Goal: Transaction & Acquisition: Purchase product/service

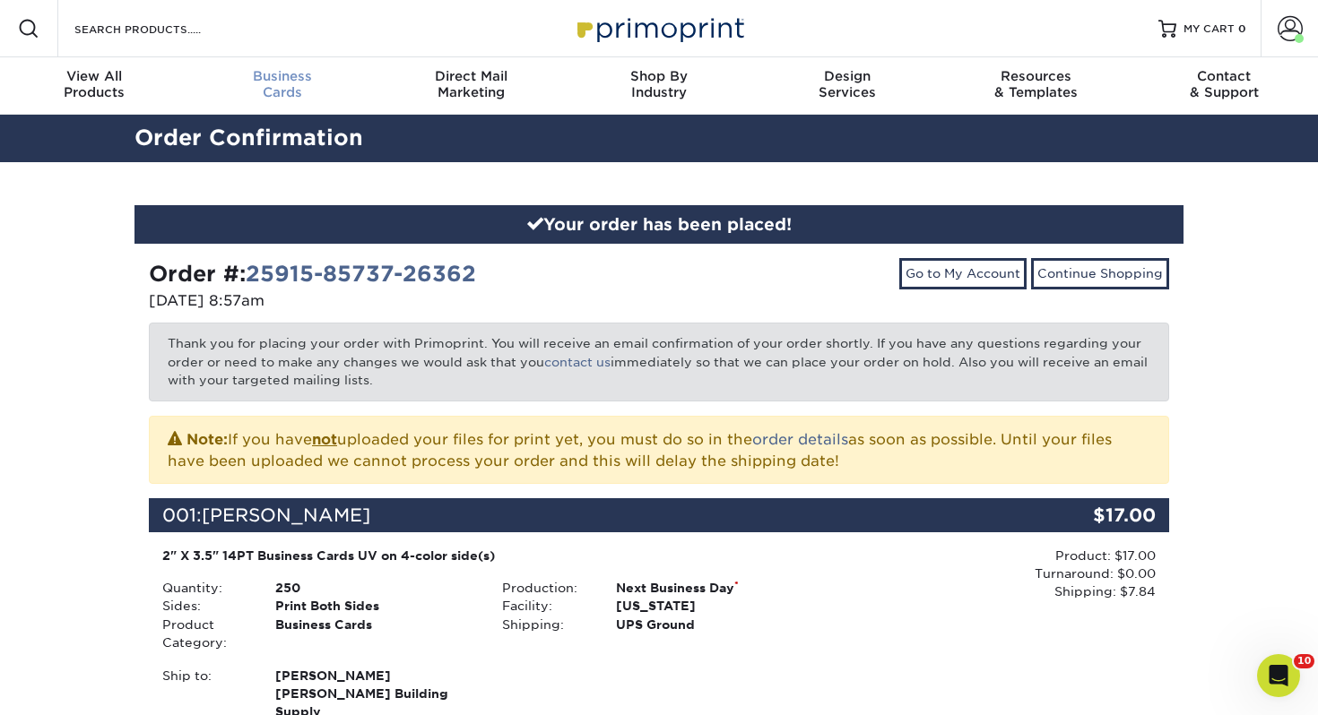
click at [295, 75] on span "Business" at bounding box center [282, 76] width 188 height 16
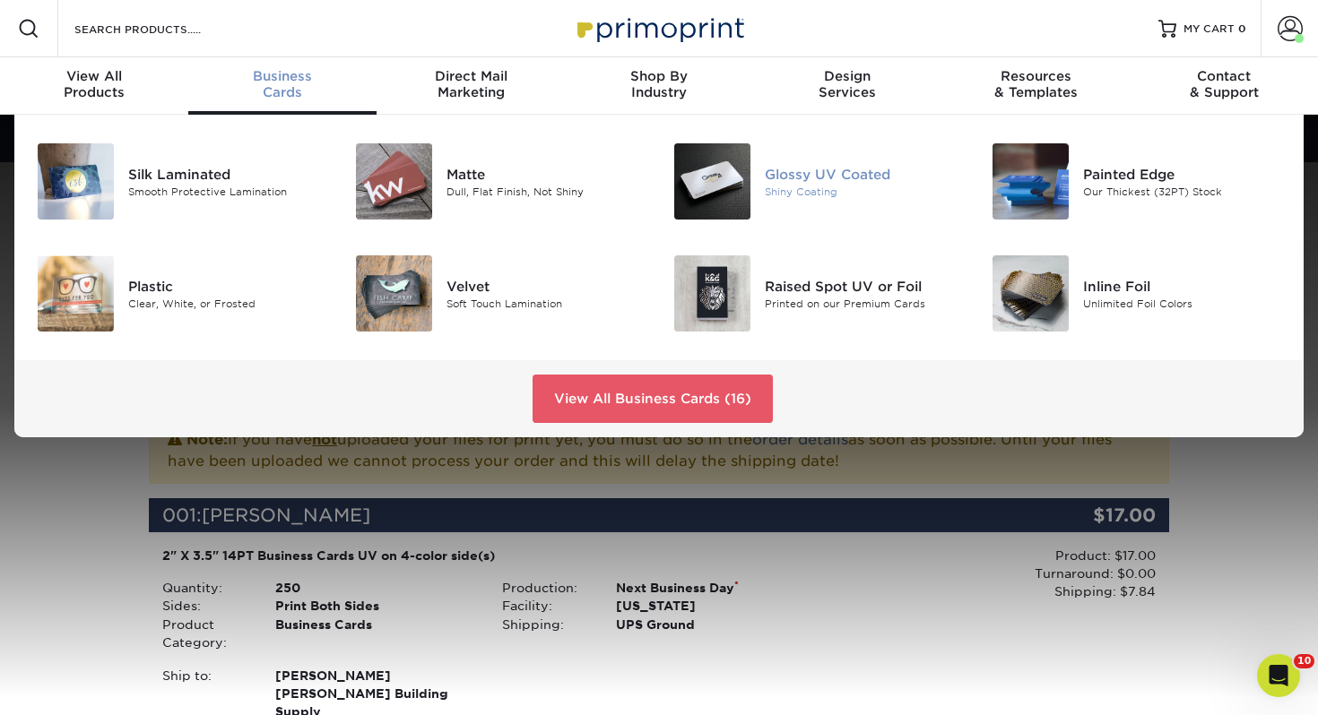
click at [811, 166] on div "Glossy UV Coated" at bounding box center [864, 174] width 199 height 20
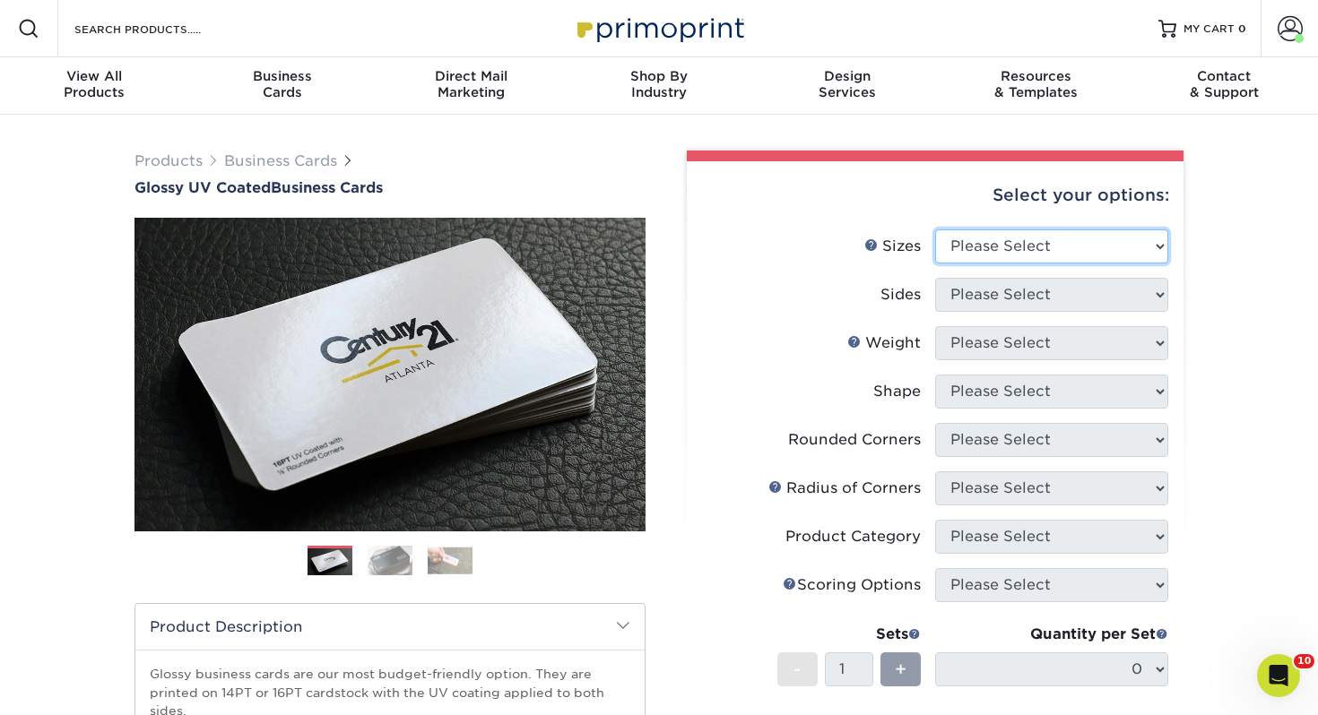
click at [1081, 237] on select "Please Select 1.5" x 3.5" - Mini 1.75" x 3.5" - Mini 2" x 2" - Square 2" x 3" -…" at bounding box center [1051, 246] width 233 height 34
select select "2.00x3.50"
click at [935, 229] on select "Please Select 1.5" x 3.5" - Mini 1.75" x 3.5" - Mini 2" x 2" - Square 2" x 3" -…" at bounding box center [1051, 246] width 233 height 34
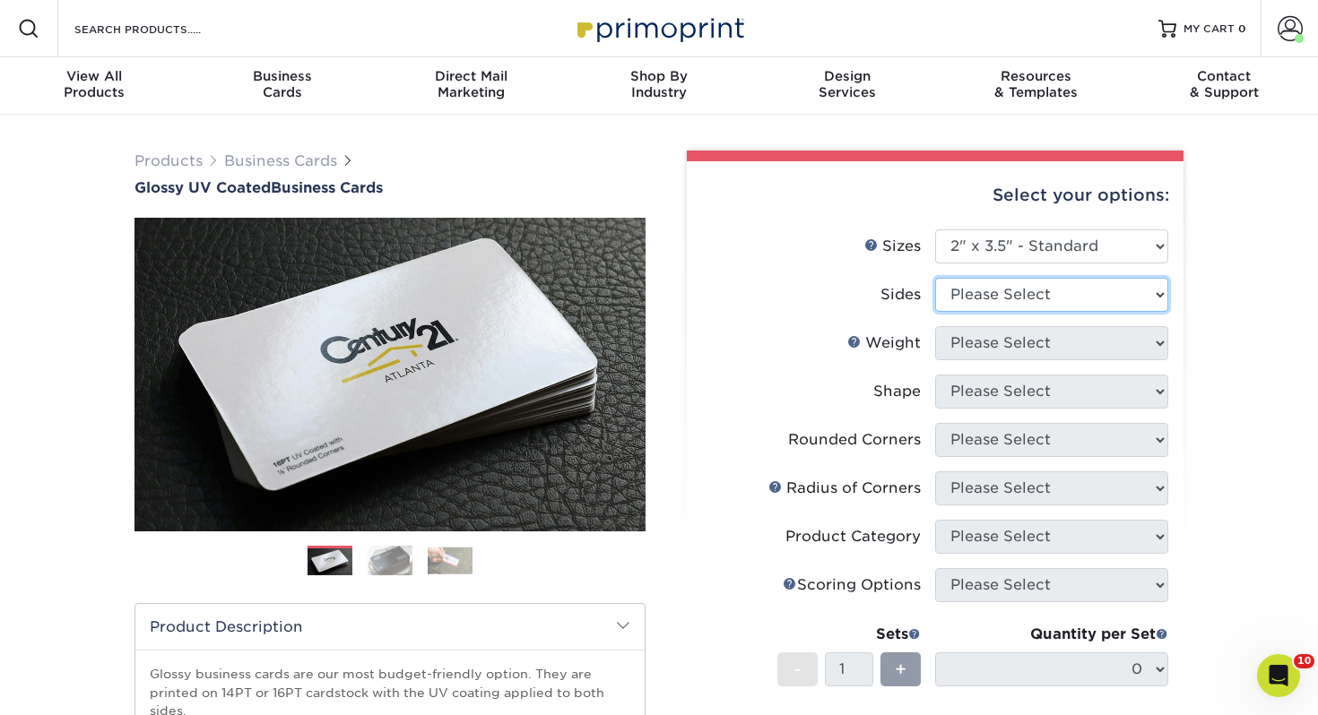
click at [989, 295] on select "Please Select Print Both Sides Print Front Only" at bounding box center [1051, 295] width 233 height 34
select select "13abbda7-1d64-4f25-8bb2-c179b224825d"
click at [935, 278] on select "Please Select Print Both Sides Print Front Only" at bounding box center [1051, 295] width 233 height 34
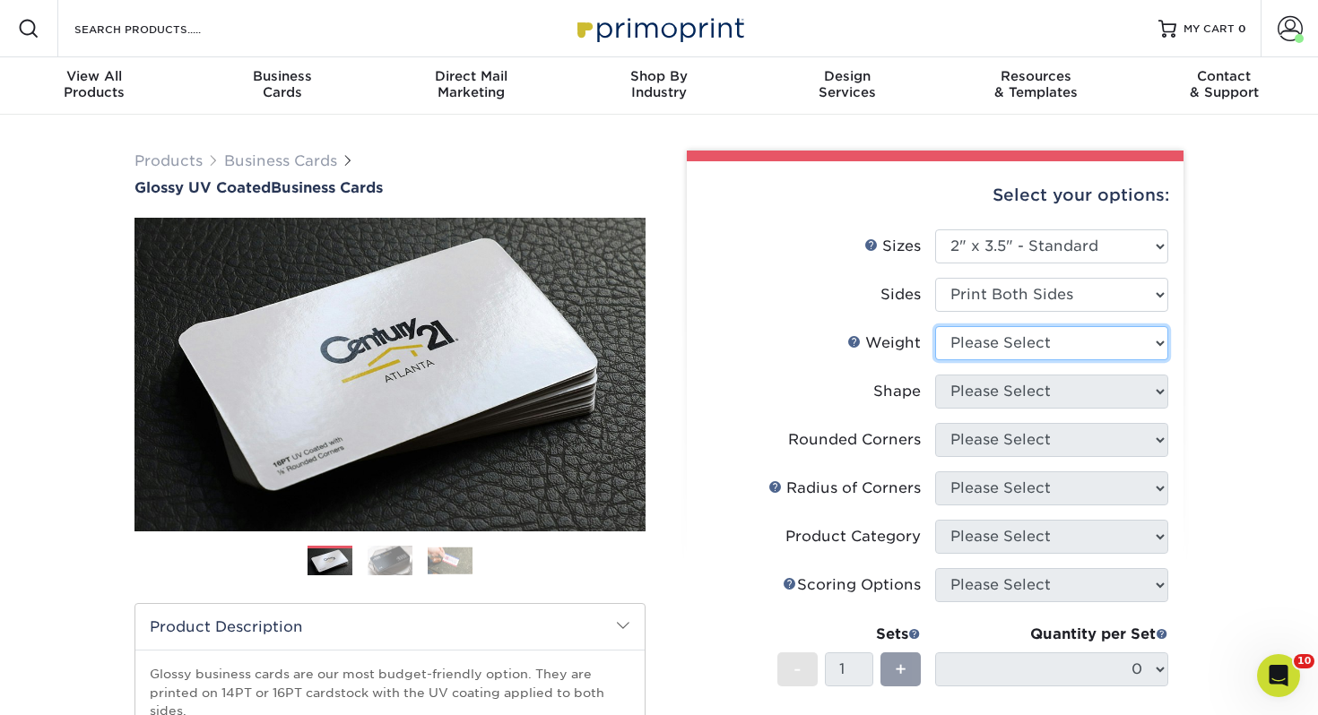
click at [991, 340] on select "Please Select 16PT 14PT" at bounding box center [1051, 343] width 233 height 34
select select "14PT"
click at [935, 326] on select "Please Select 16PT 14PT" at bounding box center [1051, 343] width 233 height 34
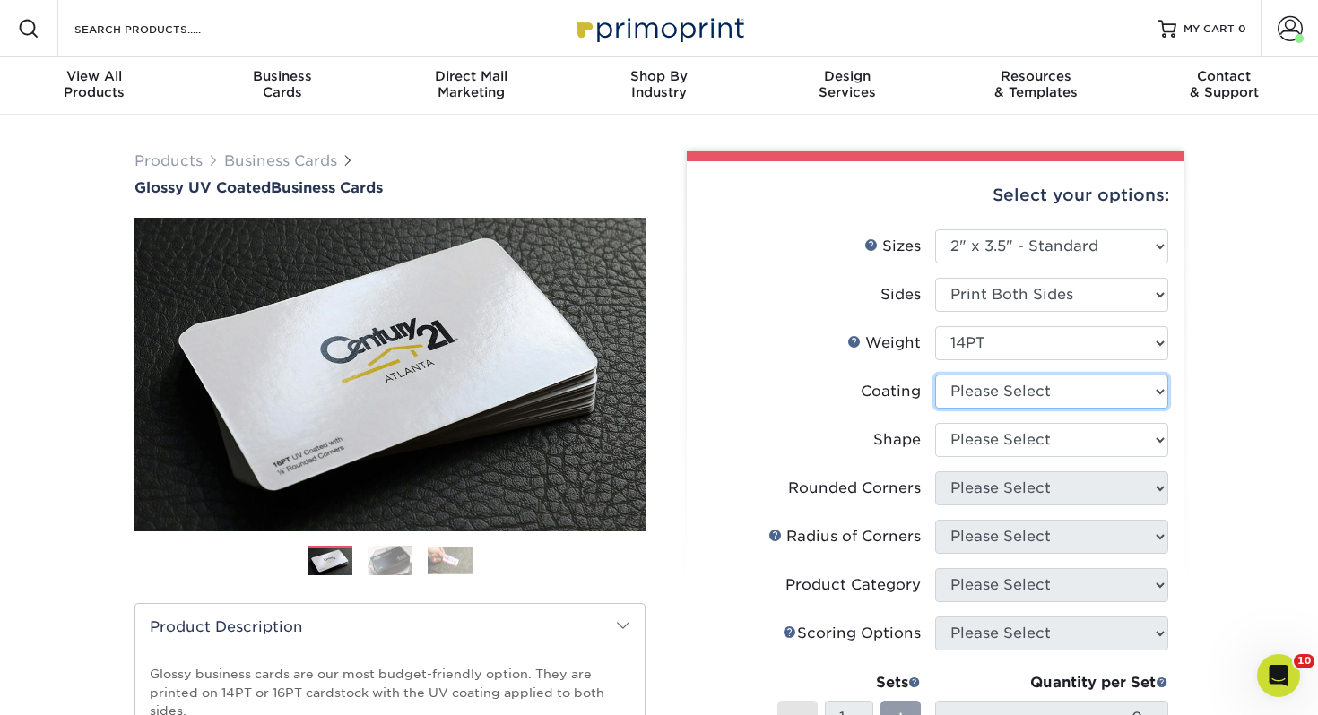
click at [989, 381] on select at bounding box center [1051, 392] width 233 height 34
select select "ae367451-b2b8-45df-a344-0f05b6a12993"
click at [935, 375] on select at bounding box center [1051, 392] width 233 height 34
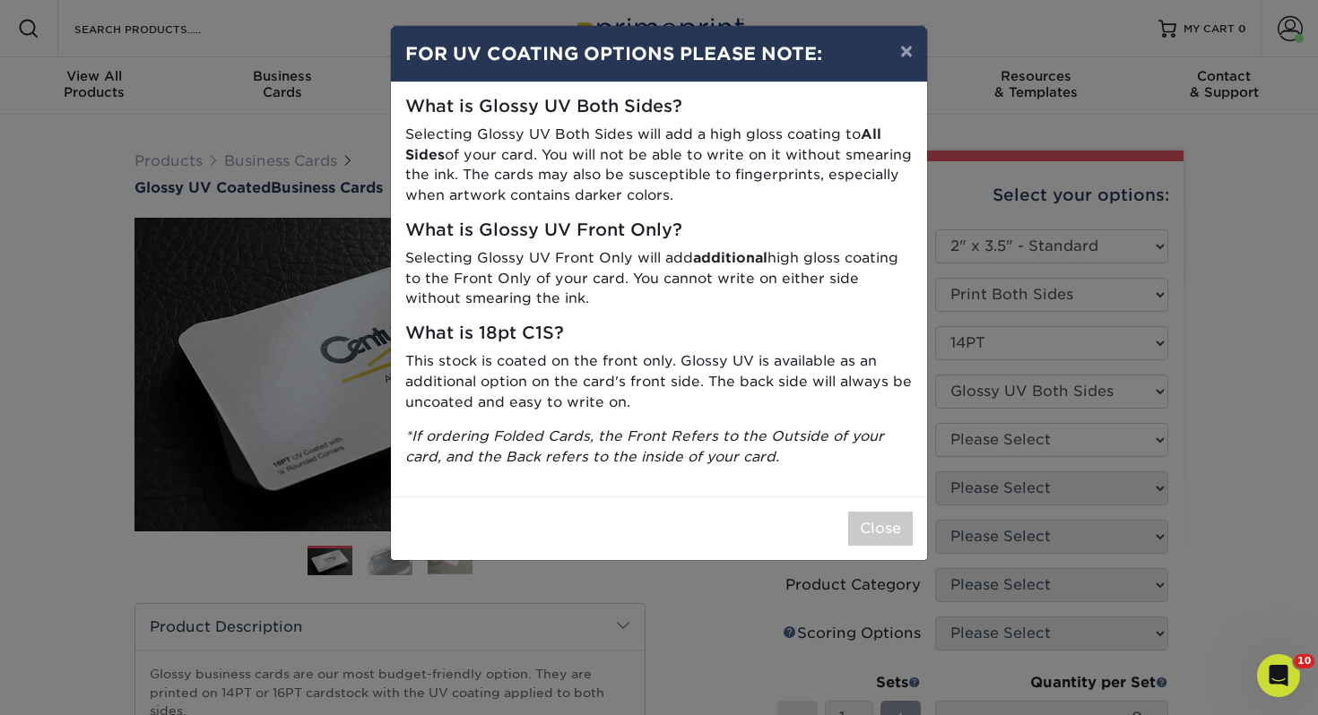
drag, startPoint x: 859, startPoint y: 504, endPoint x: 879, endPoint y: 528, distance: 31.8
click at [859, 504] on div "Close" at bounding box center [659, 529] width 536 height 64
click at [879, 526] on button "Close" at bounding box center [880, 529] width 65 height 34
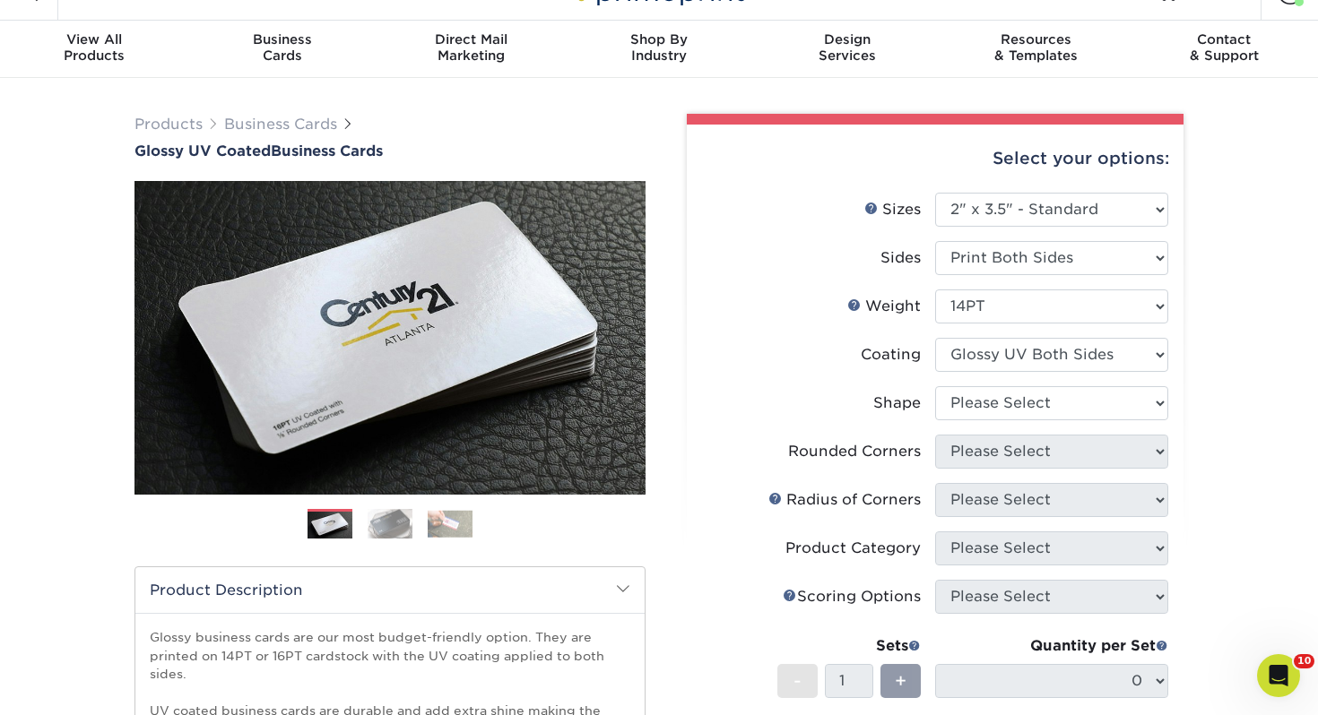
scroll to position [28, 0]
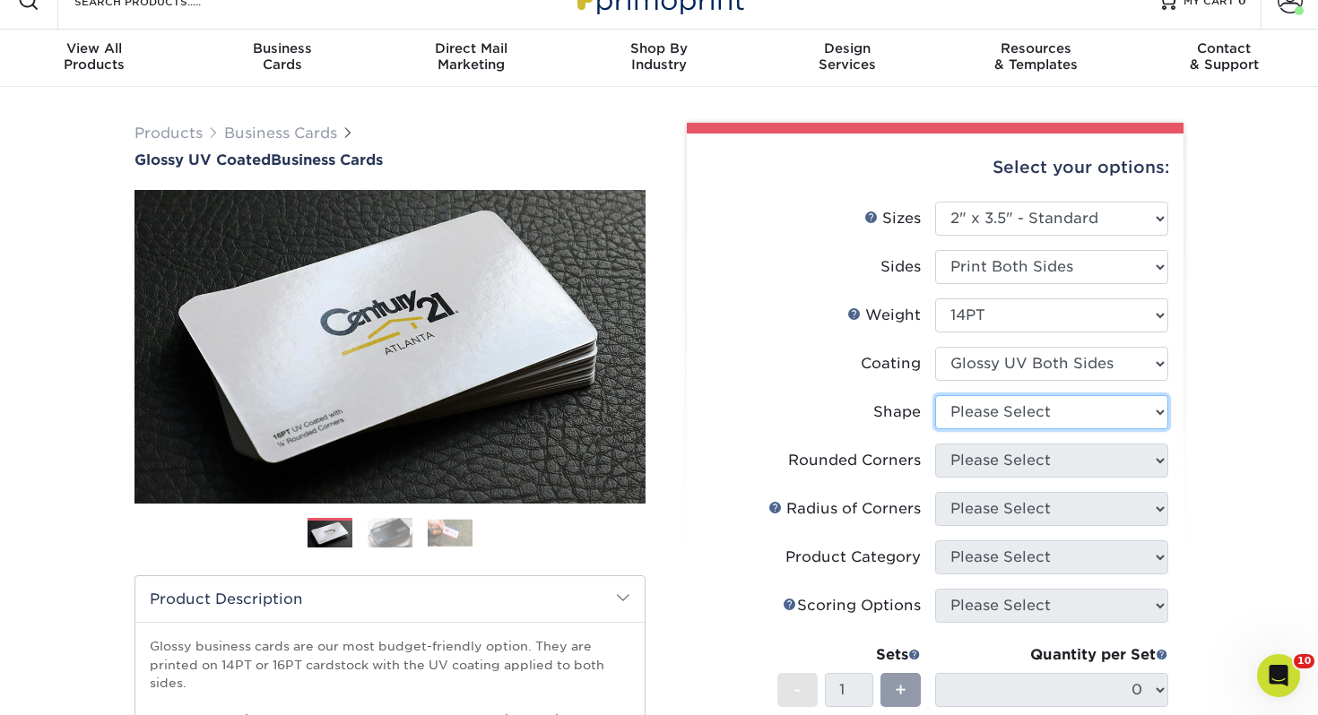
click at [986, 413] on select "Please Select Standard" at bounding box center [1051, 412] width 233 height 34
select select "standard"
click at [935, 395] on select "Please Select Standard" at bounding box center [1051, 412] width 233 height 34
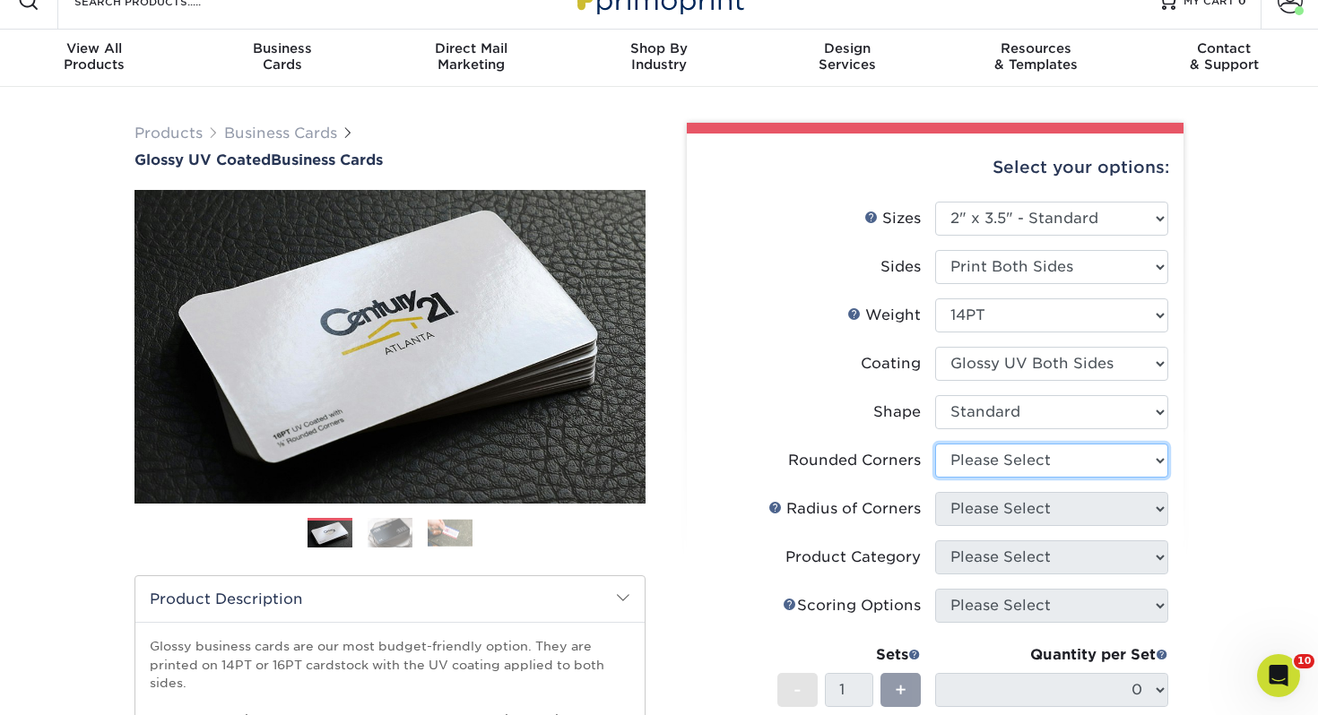
click at [998, 461] on select "Please Select Yes - Round 2 Corners Yes - Round 4 Corners No" at bounding box center [1051, 461] width 233 height 34
click at [935, 444] on select "Please Select Yes - Round 2 Corners Yes - Round 4 Corners No" at bounding box center [1051, 461] width 233 height 34
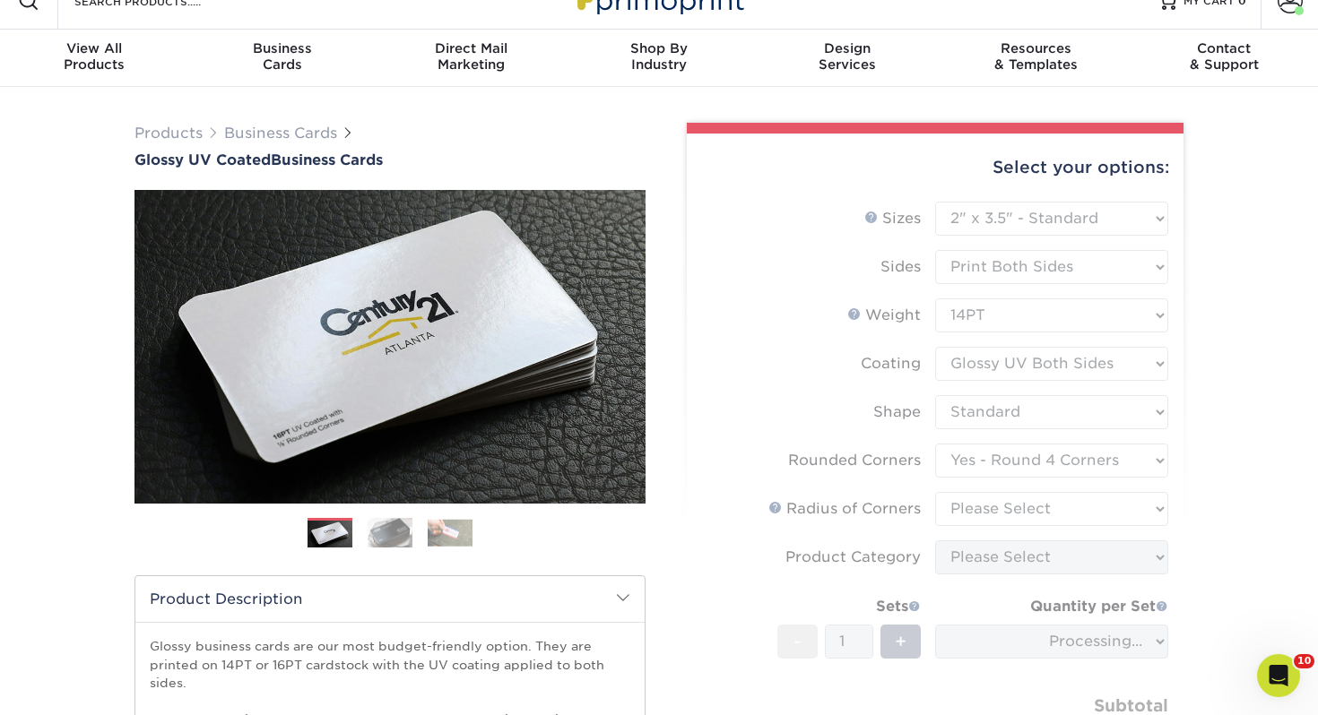
click at [985, 458] on form "Sizes Help Sizes Please Select 1.5" x 3.5" - Mini 1.75" x 3.5" - Mini 2" x 2" -…" at bounding box center [935, 500] width 468 height 596
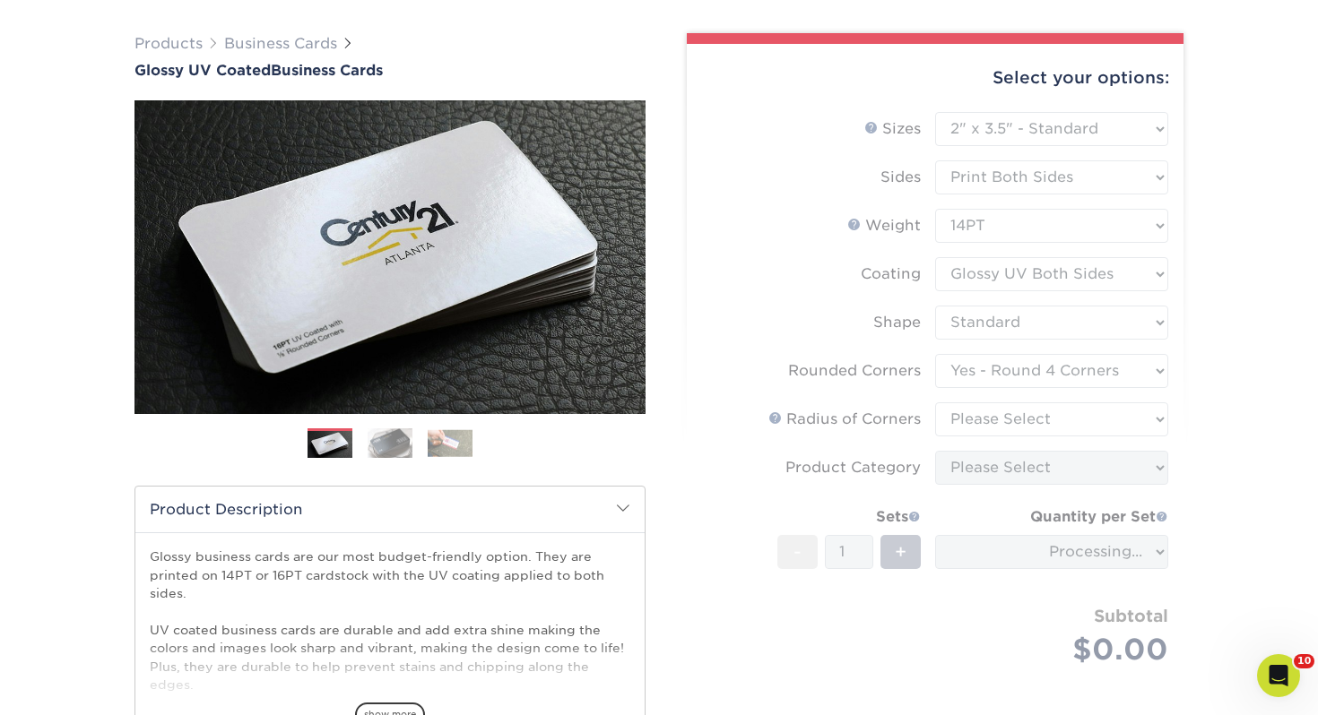
scroll to position [118, 0]
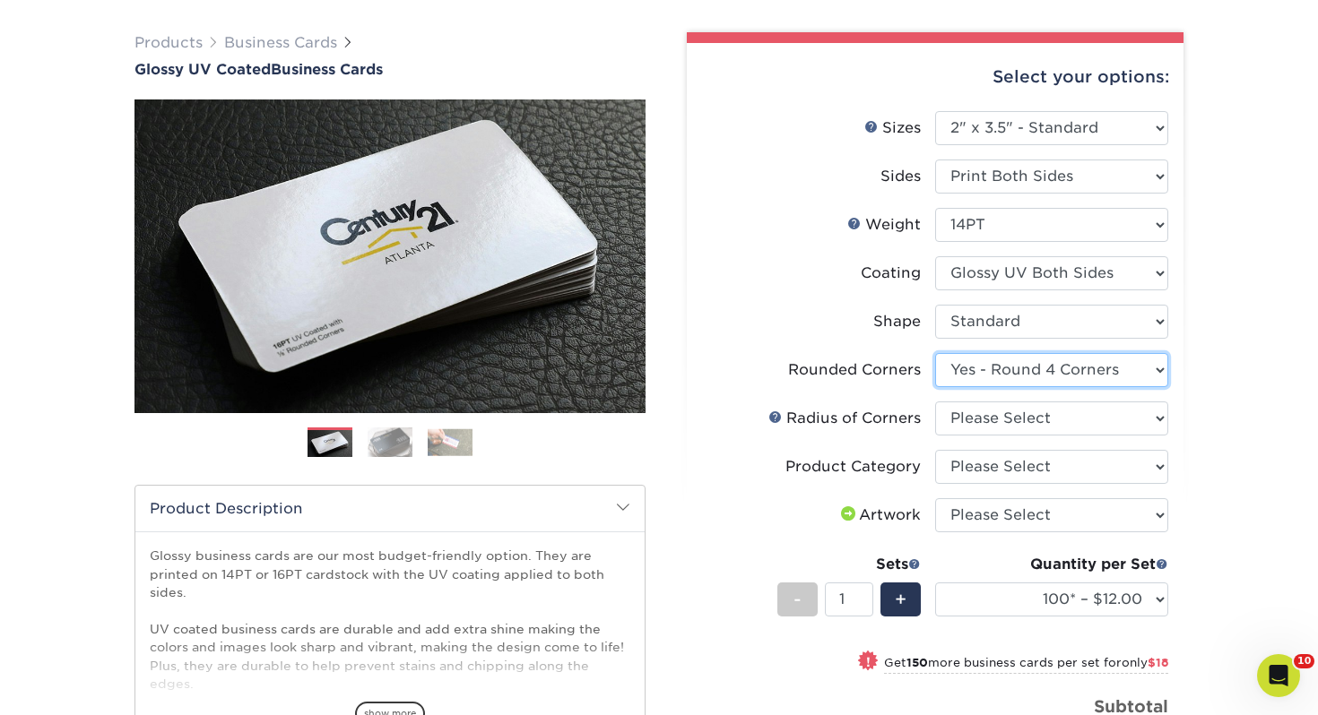
click at [989, 367] on select "Please Select Yes - Round 2 Corners Yes - Round 4 Corners No" at bounding box center [1051, 370] width 233 height 34
select select "0"
click at [935, 353] on select "Please Select Yes - Round 2 Corners Yes - Round 4 Corners No" at bounding box center [1051, 370] width 233 height 34
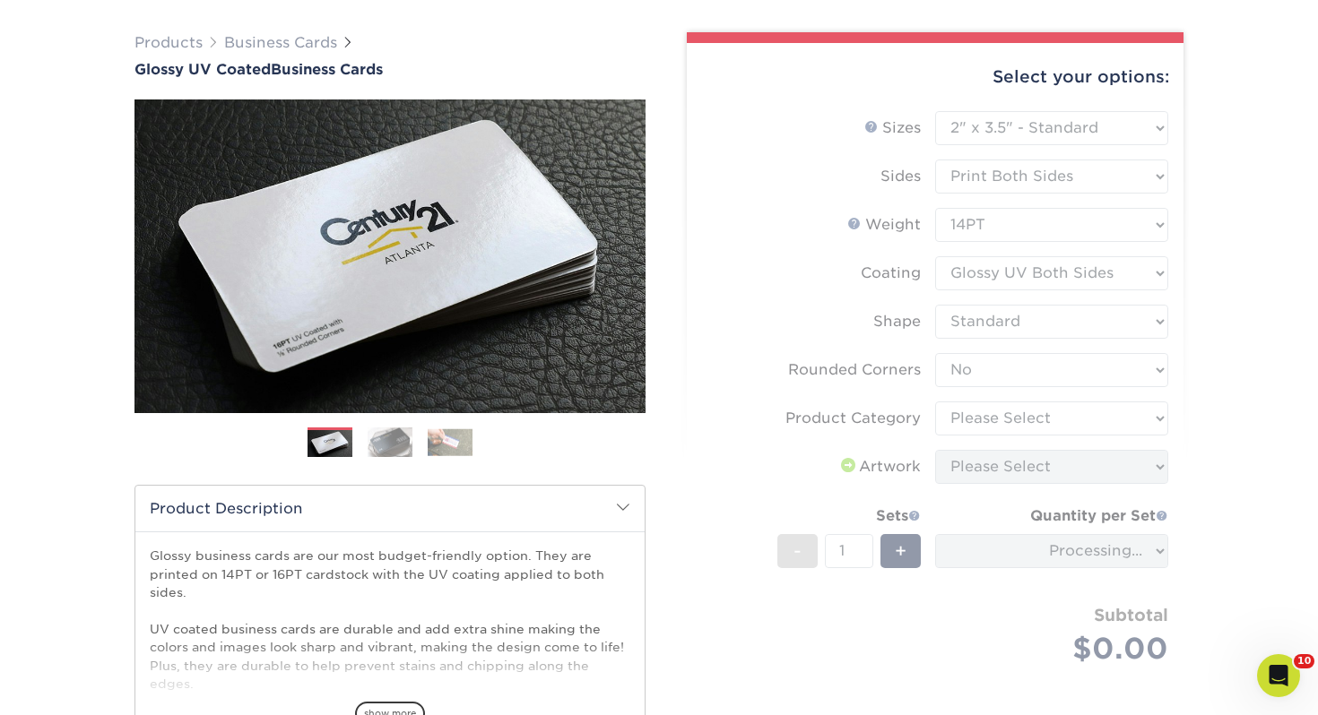
click at [984, 417] on form "Sizes Help Sizes Please Select 1.5" x 3.5" - Mini 1.75" x 3.5" - Mini 2" x 2" -…" at bounding box center [935, 409] width 468 height 596
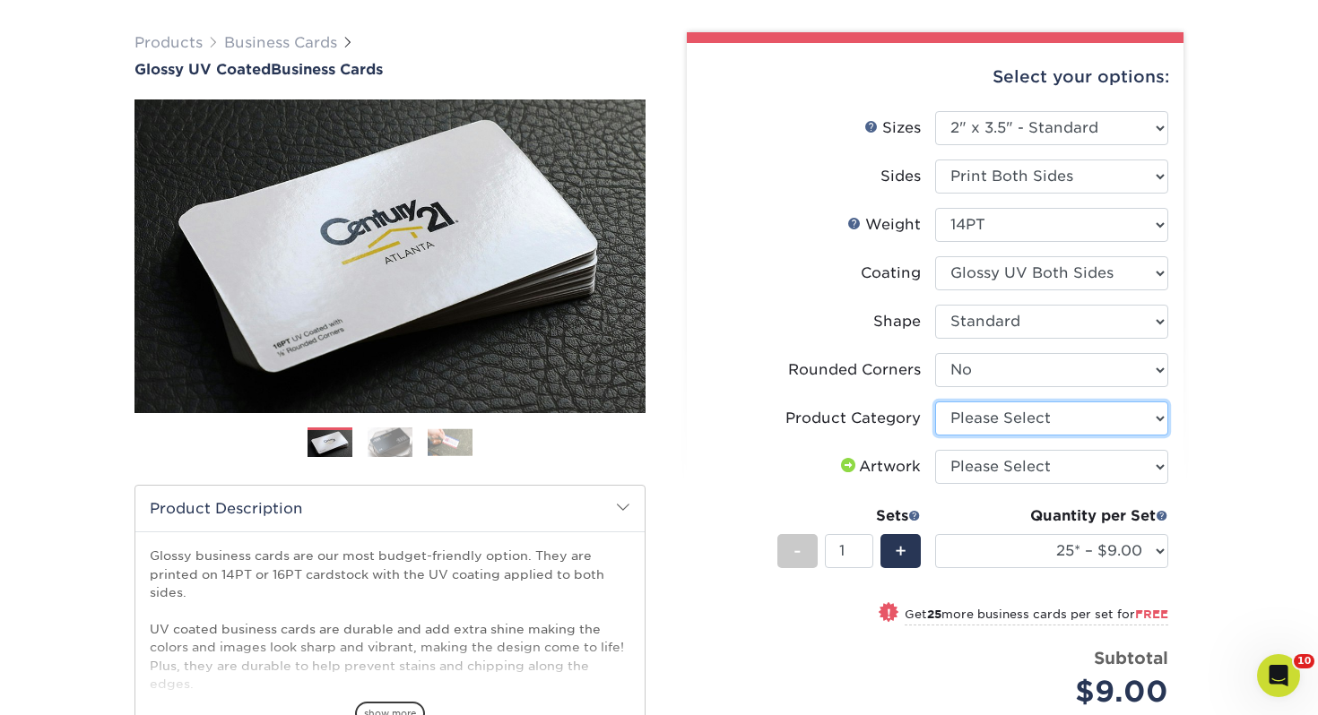
click at [985, 417] on select "Please Select Business Cards" at bounding box center [1051, 419] width 233 height 34
select select "3b5148f1-0588-4f88-a218-97bcfdce65c1"
click at [935, 402] on select "Please Select Business Cards" at bounding box center [1051, 419] width 233 height 34
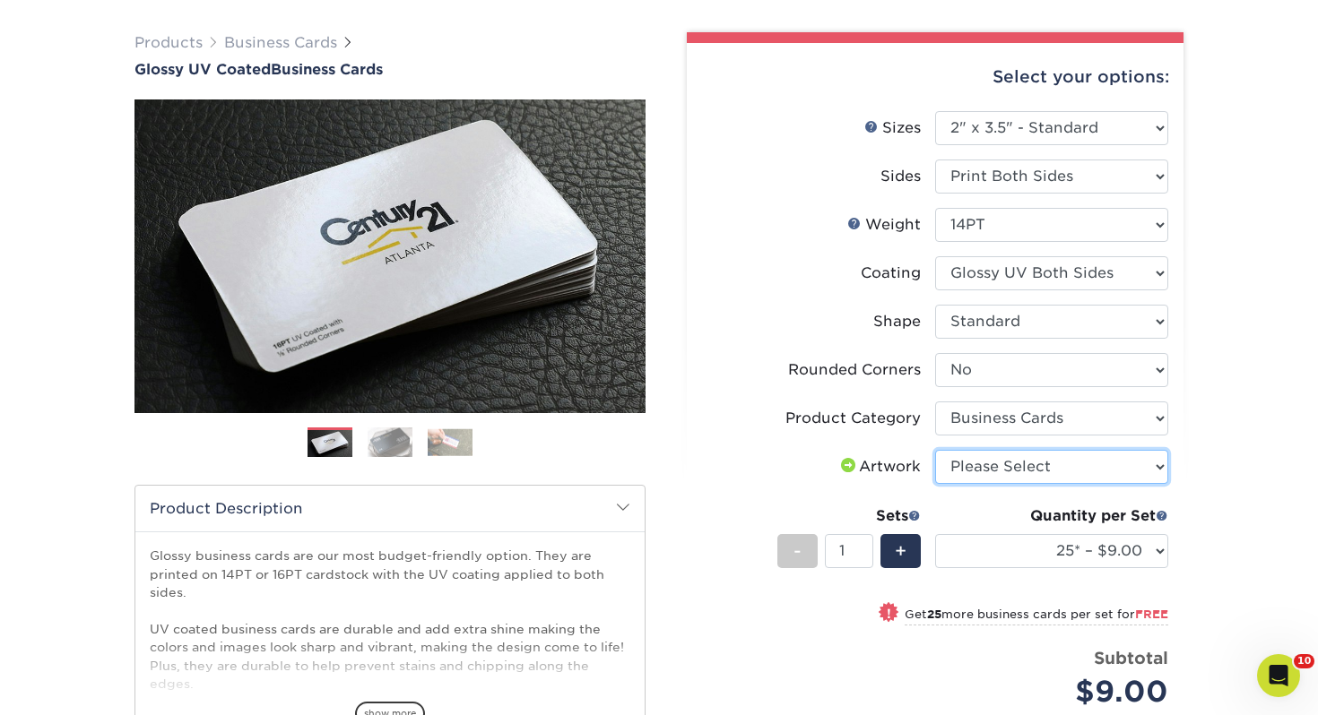
click at [988, 469] on select "Please Select I will upload files I need a design - $100" at bounding box center [1051, 467] width 233 height 34
select select "upload"
click at [935, 450] on select "Please Select I will upload files I need a design - $100" at bounding box center [1051, 467] width 233 height 34
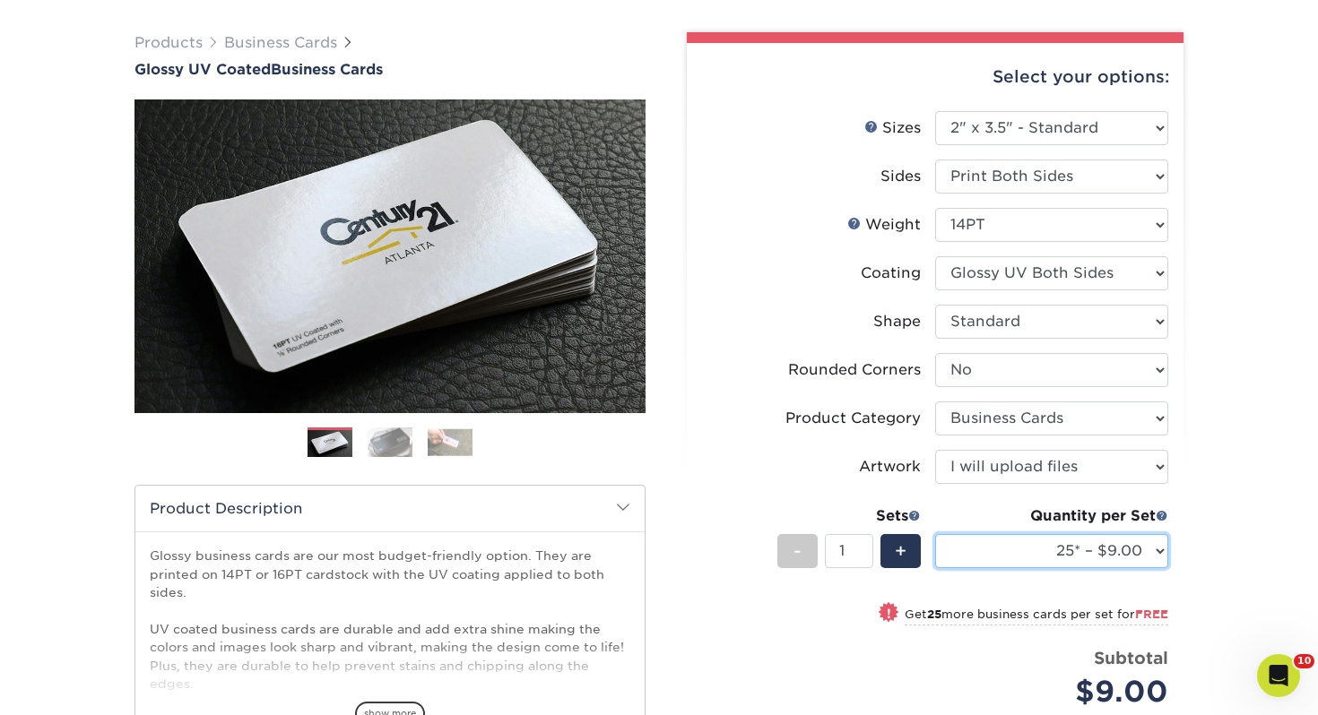
click at [1016, 555] on select "25* – $9.00 50* – $9.00 100* – $9.00 250* – $17.00 500 – $33.00 1000 – $42.00 2…" at bounding box center [1051, 551] width 233 height 34
select select "250* – $17.00"
click at [935, 534] on select "25* – $9.00 50* – $9.00 100* – $9.00 250* – $17.00 500 – $33.00 1000 – $42.00 2…" at bounding box center [1051, 551] width 233 height 34
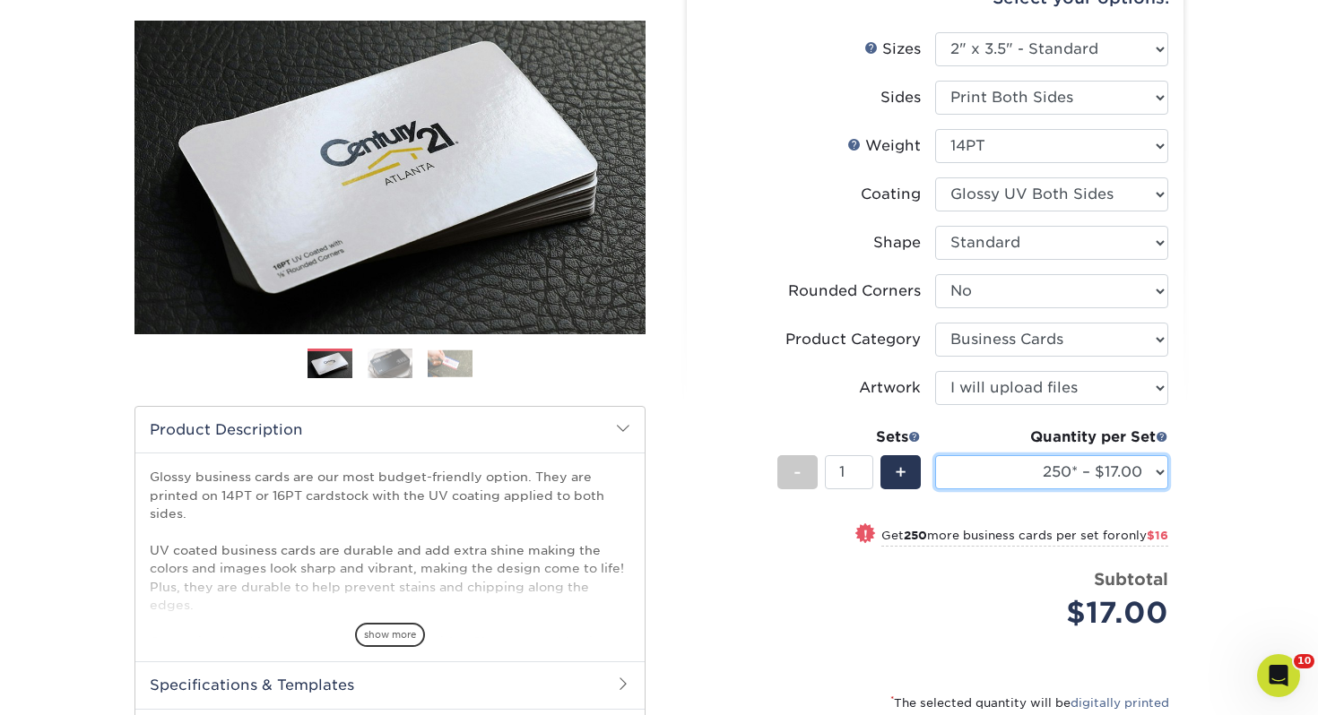
scroll to position [262, 0]
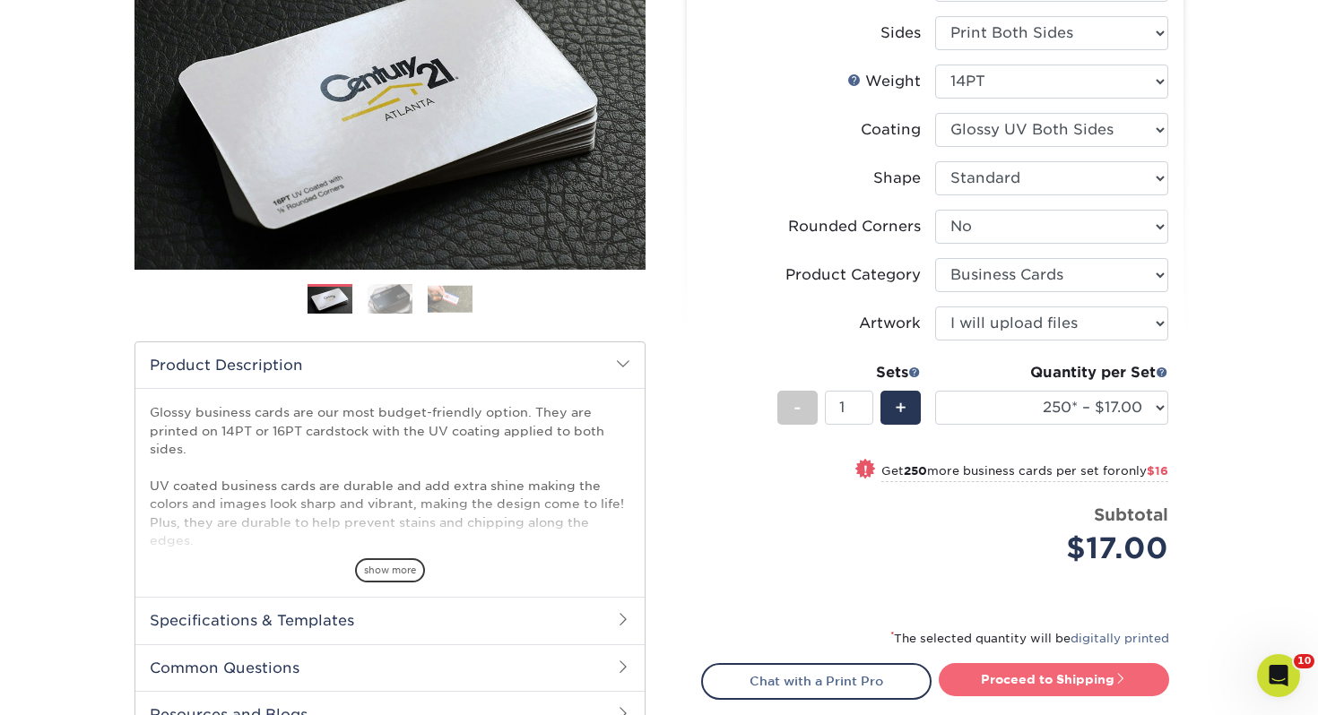
click at [983, 681] on link "Proceed to Shipping" at bounding box center [1054, 679] width 230 height 32
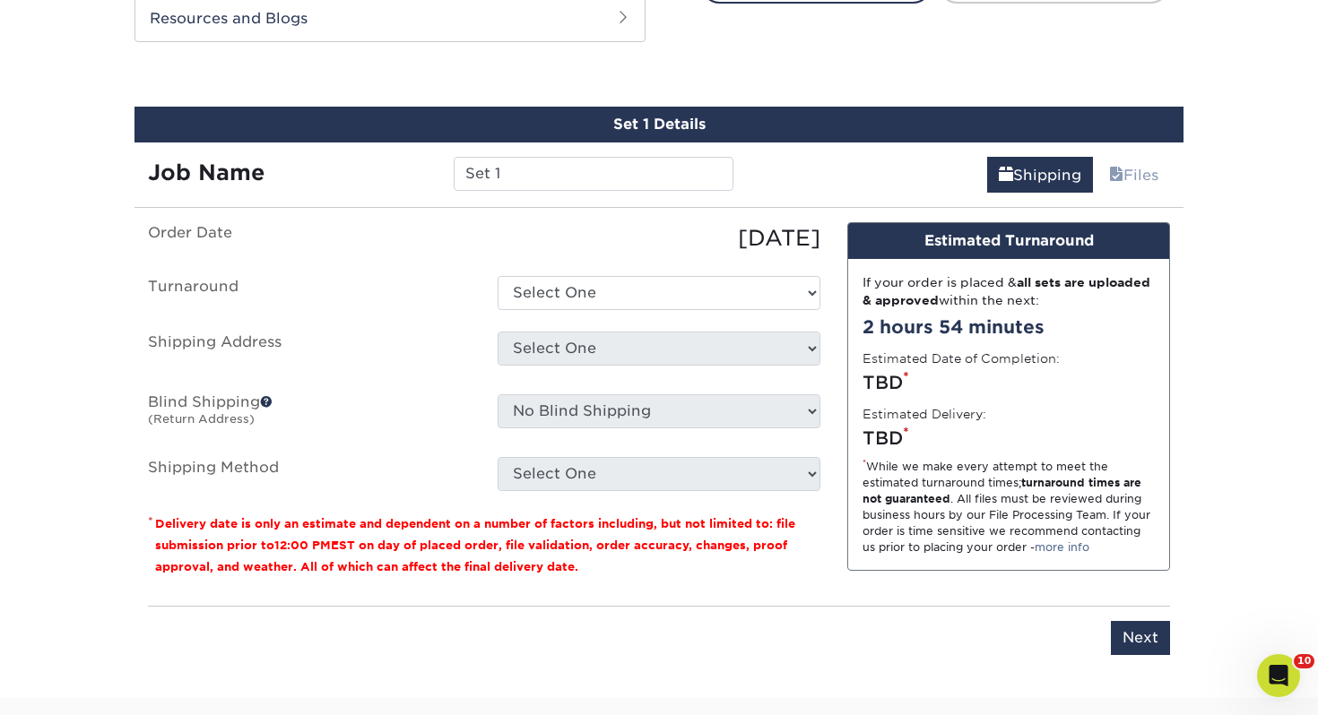
scroll to position [974, 0]
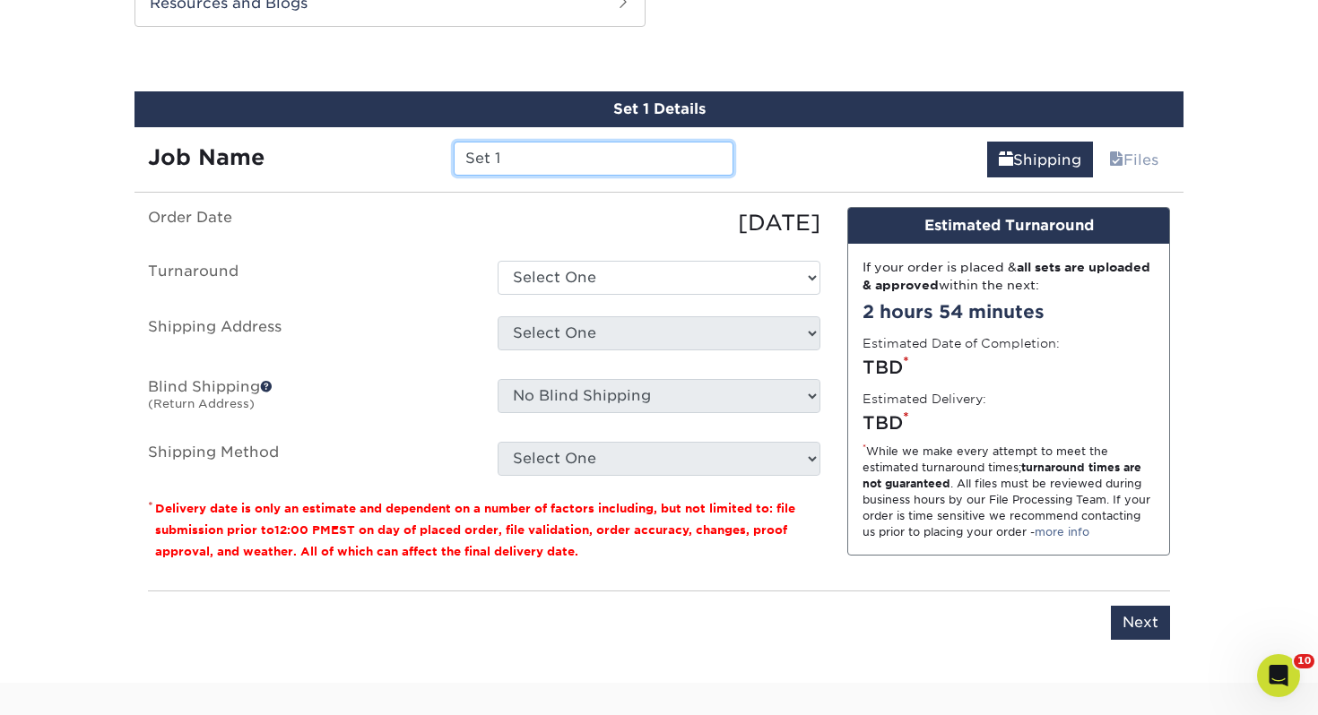
drag, startPoint x: 602, startPoint y: 155, endPoint x: 23, endPoint y: 105, distance: 581.3
type input "a"
type input "[PERSON_NAME]"
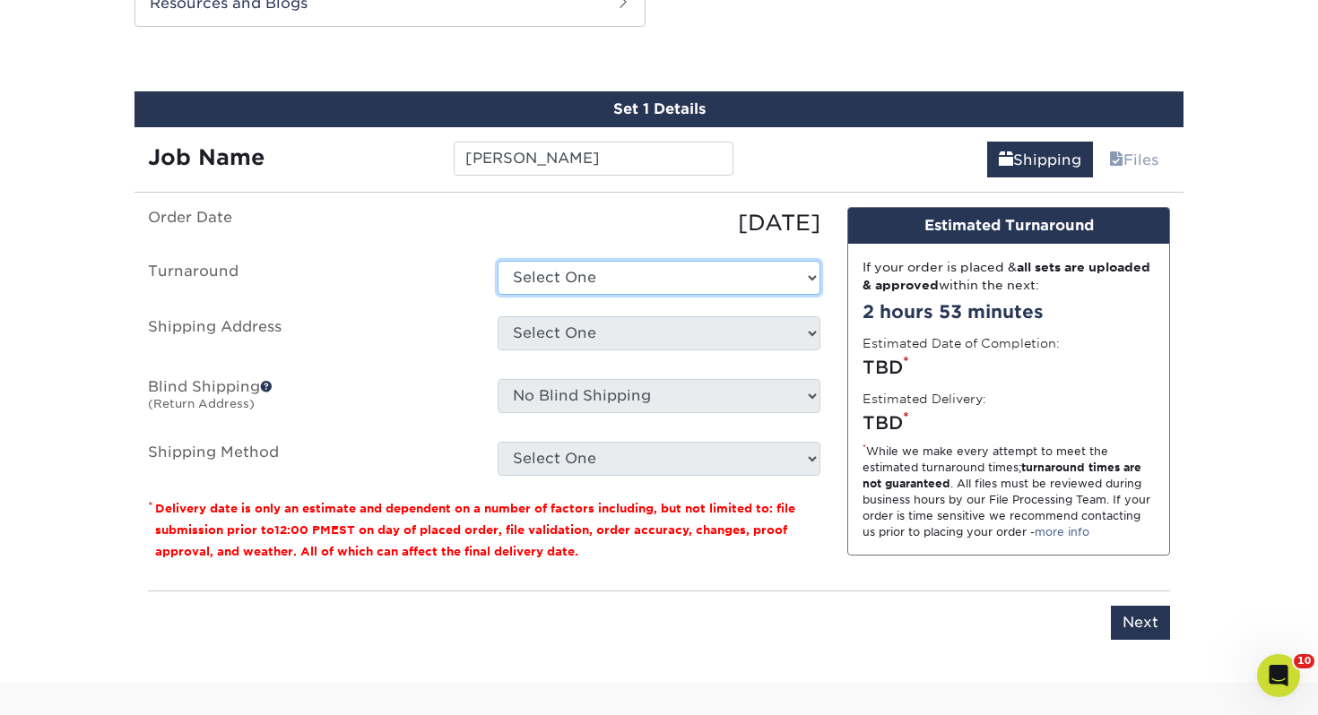
click at [566, 292] on select "Select One 2-4 Business Days 2 Day Next Business Day" at bounding box center [659, 278] width 323 height 34
click at [498, 261] on select "Select One 2-4 Business Days 2 Day Next Business Day" at bounding box center [659, 278] width 323 height 34
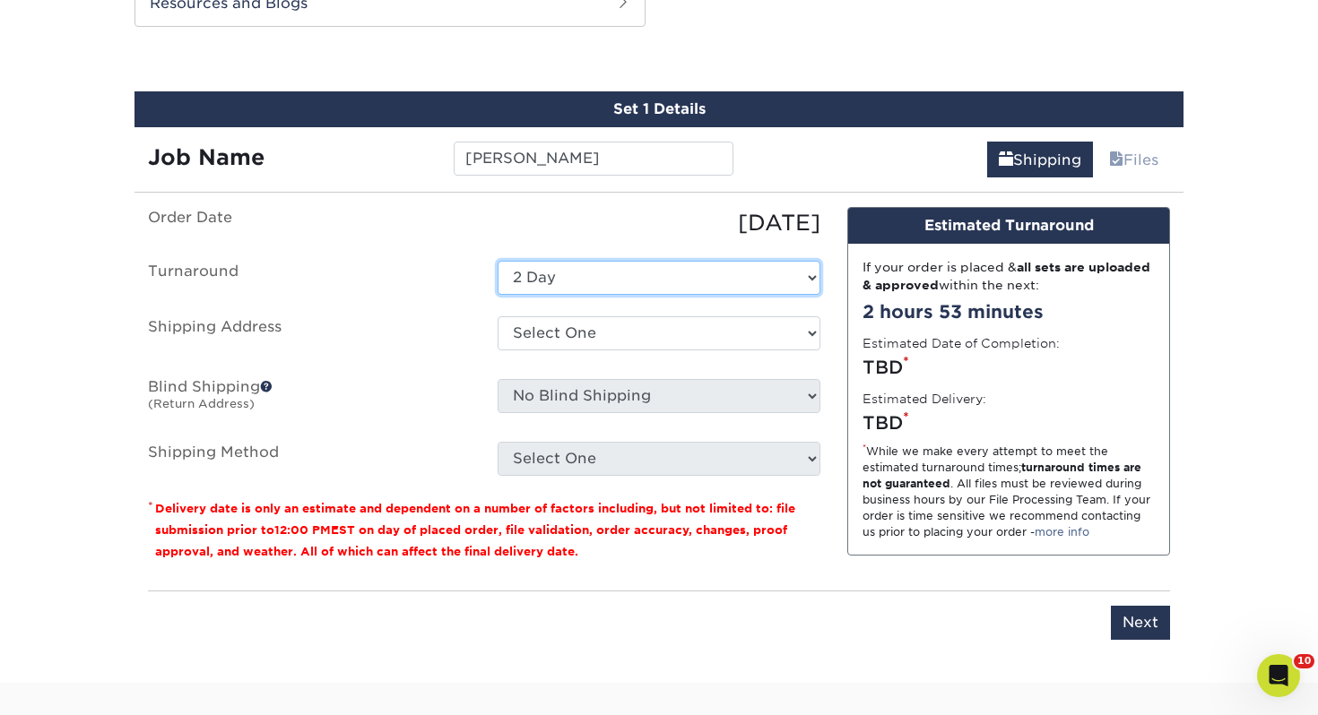
click at [555, 292] on select "Select One 2-4 Business Days 2 Day Next Business Day" at bounding box center [659, 278] width 323 height 34
select select "0d2015eb-ac6c-4252-b2f1-1c5560e96a65"
click at [498, 261] on select "Select One 2-4 Business Days 2 Day Next Business Day" at bounding box center [659, 278] width 323 height 34
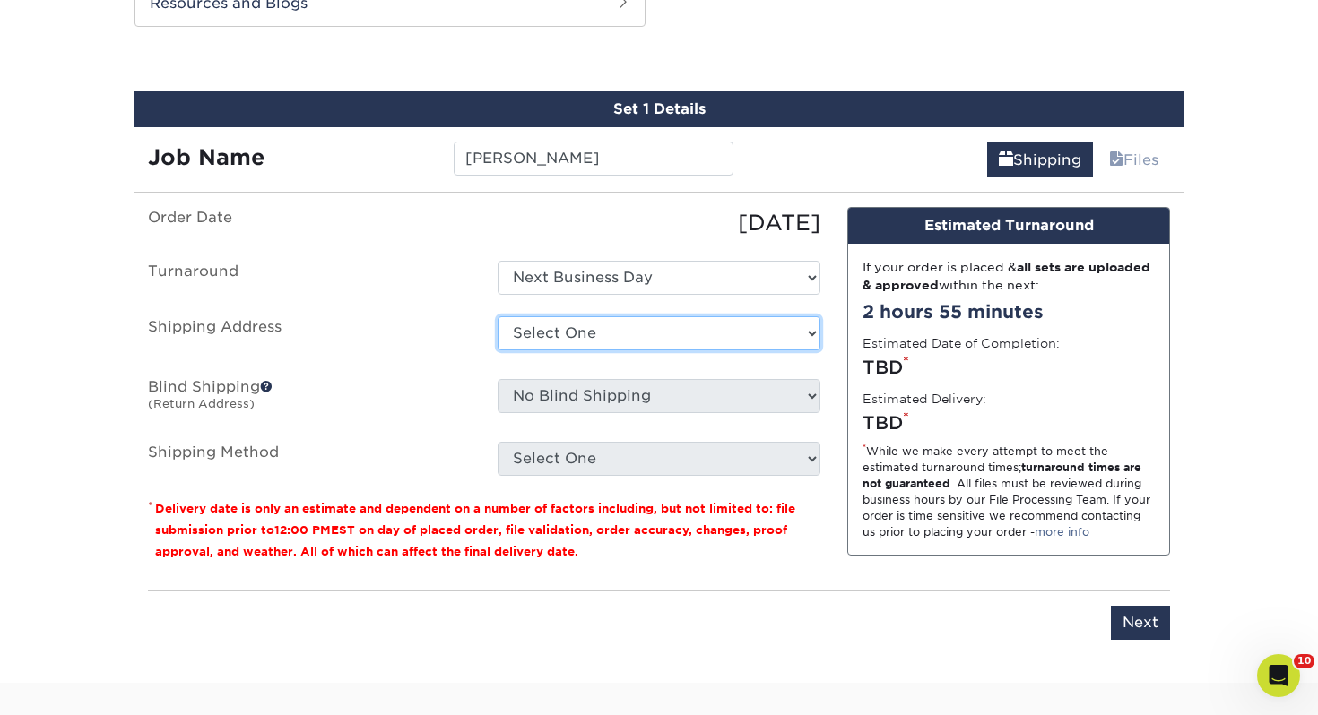
click at [548, 330] on select "Select One Adrian, MI Akron, OH" at bounding box center [659, 333] width 323 height 34
select select "newaddress"
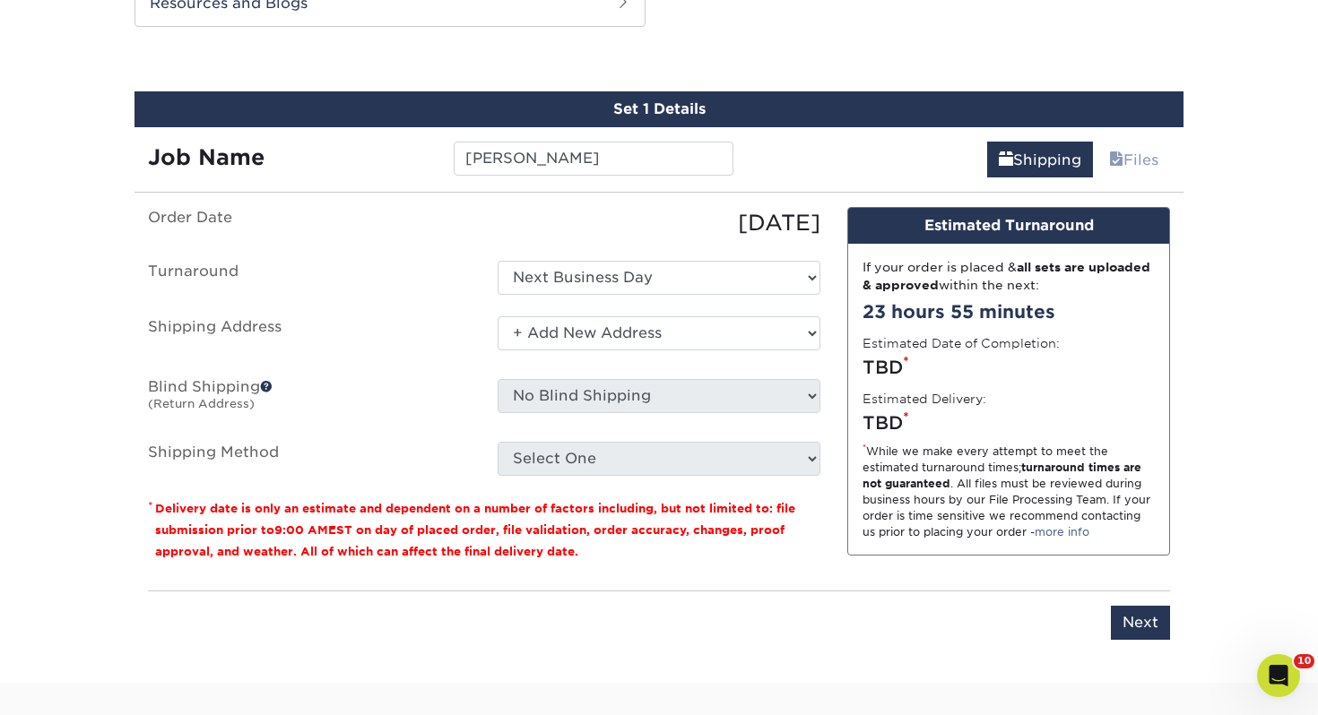
click at [498, 316] on select "Select One Adrian, MI Akron, OH" at bounding box center [659, 333] width 323 height 34
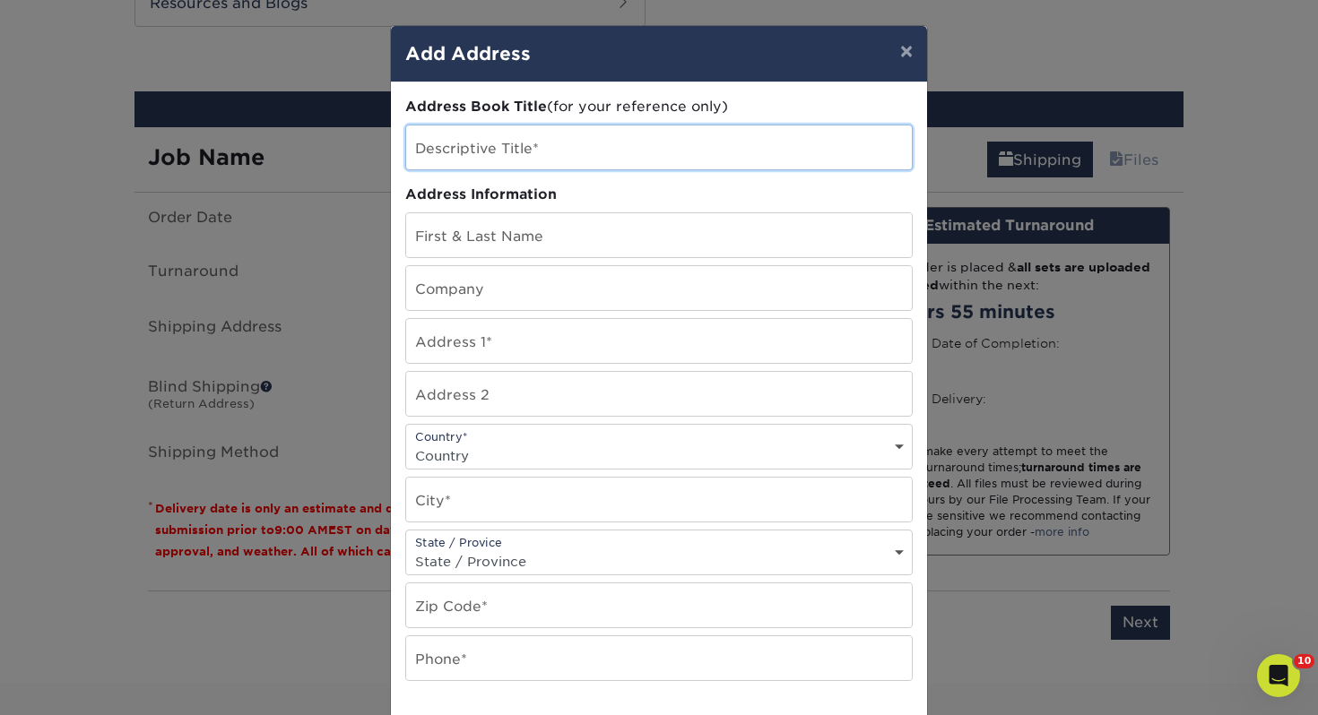
drag, startPoint x: 478, startPoint y: 126, endPoint x: 480, endPoint y: 143, distance: 18.0
click at [478, 126] on input "text" at bounding box center [659, 148] width 506 height 44
type input "Stacy Reynolds Home Address"
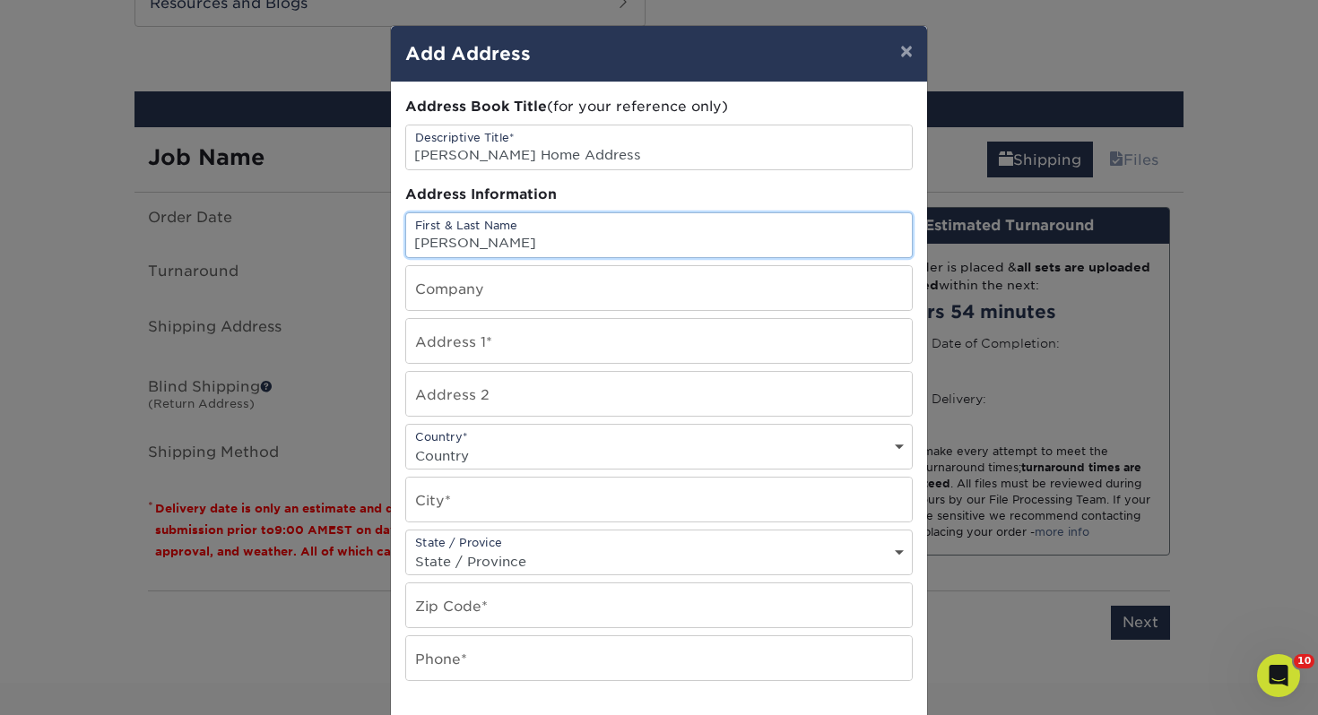
type input "[PERSON_NAME]"
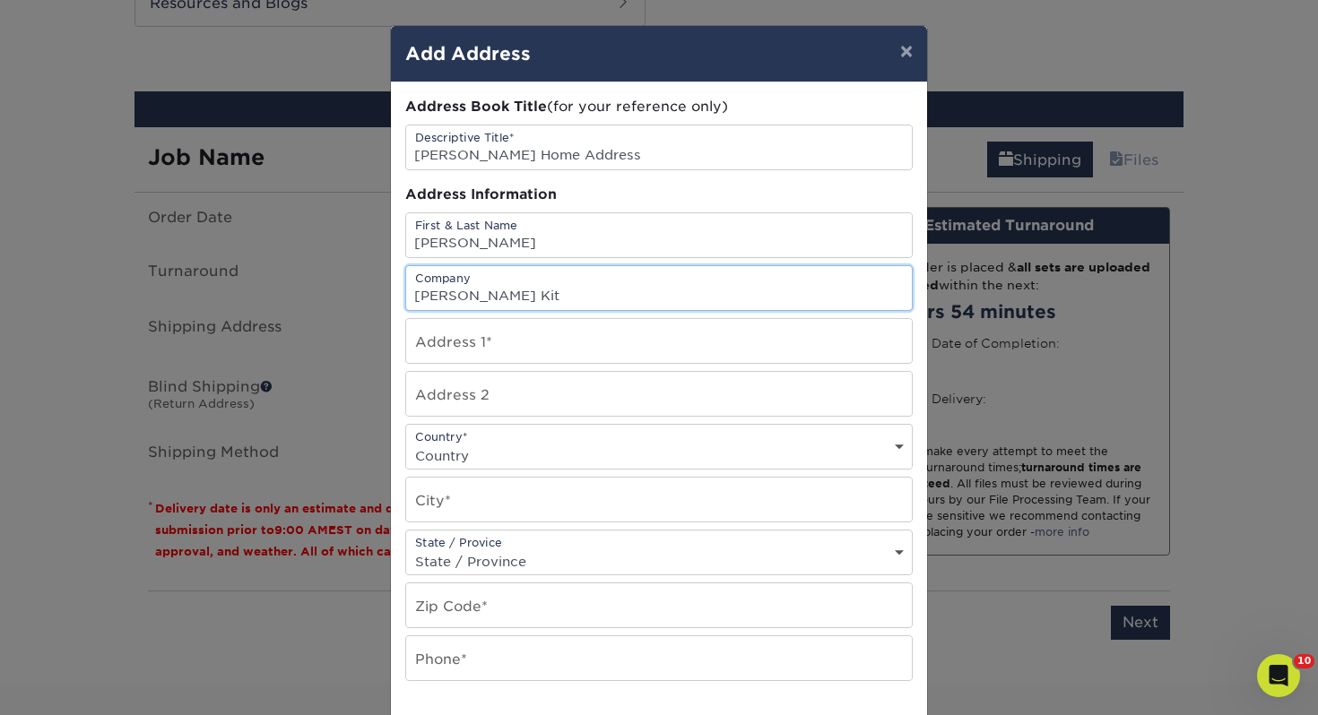
type input "[PERSON_NAME] Kitchen & Bath"
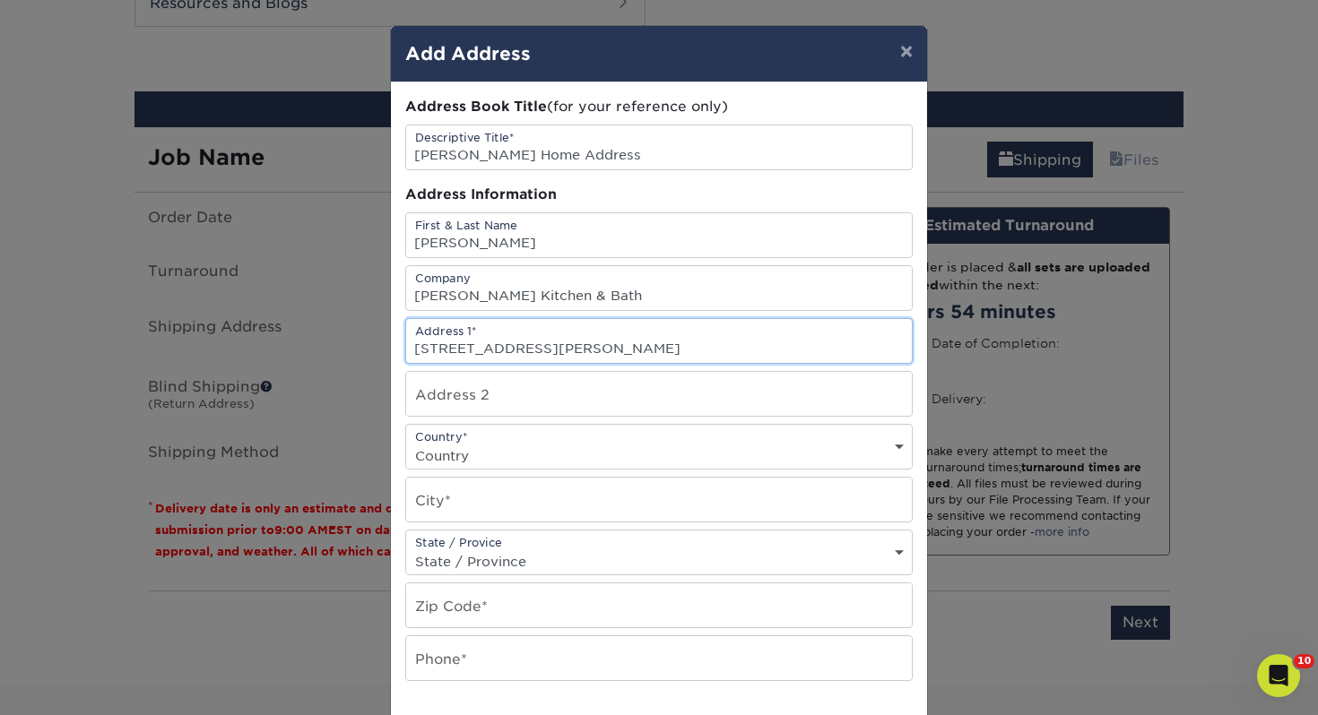
type input "15701 Claridon Troy Road"
click at [514, 445] on select "Country United States Canada ----------------------------- Afghanistan Albania …" at bounding box center [659, 456] width 506 height 26
select select "US"
click at [406, 443] on select "Country United States Canada ----------------------------- Afghanistan Albania …" at bounding box center [659, 456] width 506 height 26
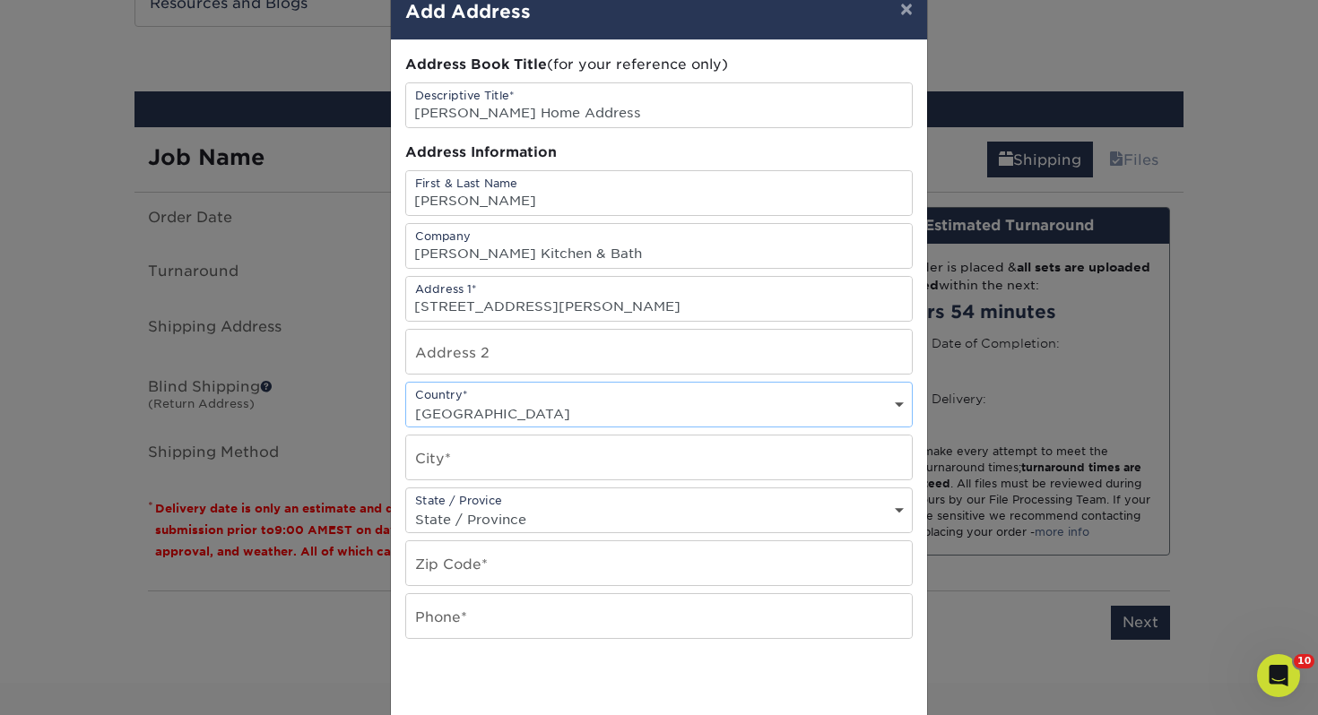
scroll to position [46, 0]
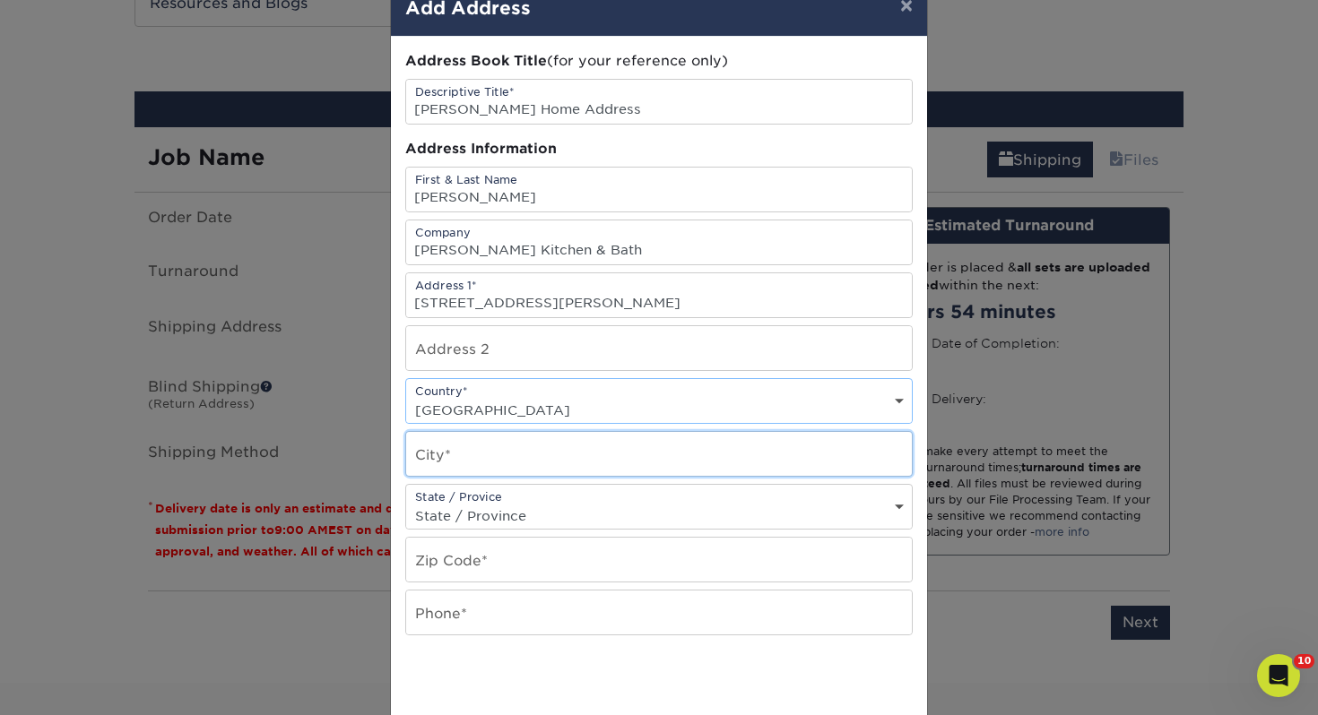
click at [464, 454] on input "text" at bounding box center [659, 454] width 506 height 44
type input "Burton"
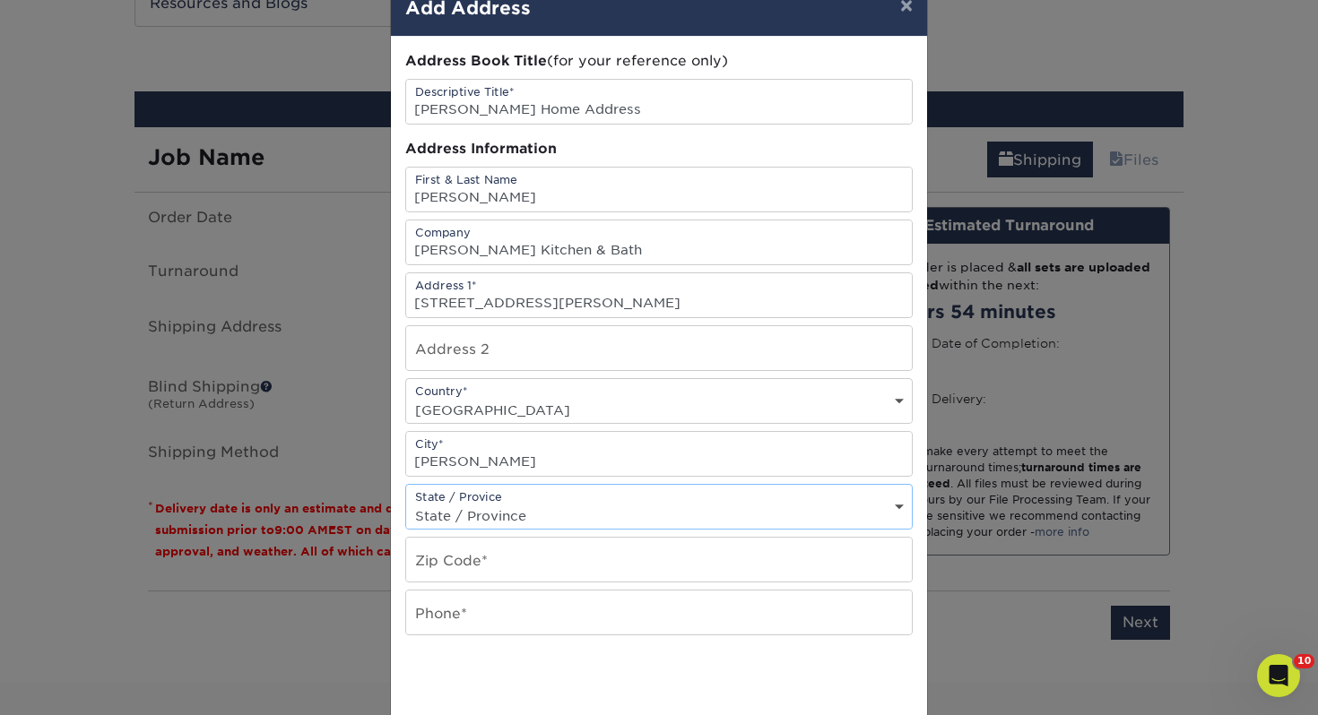
select select "OH"
type input "44021"
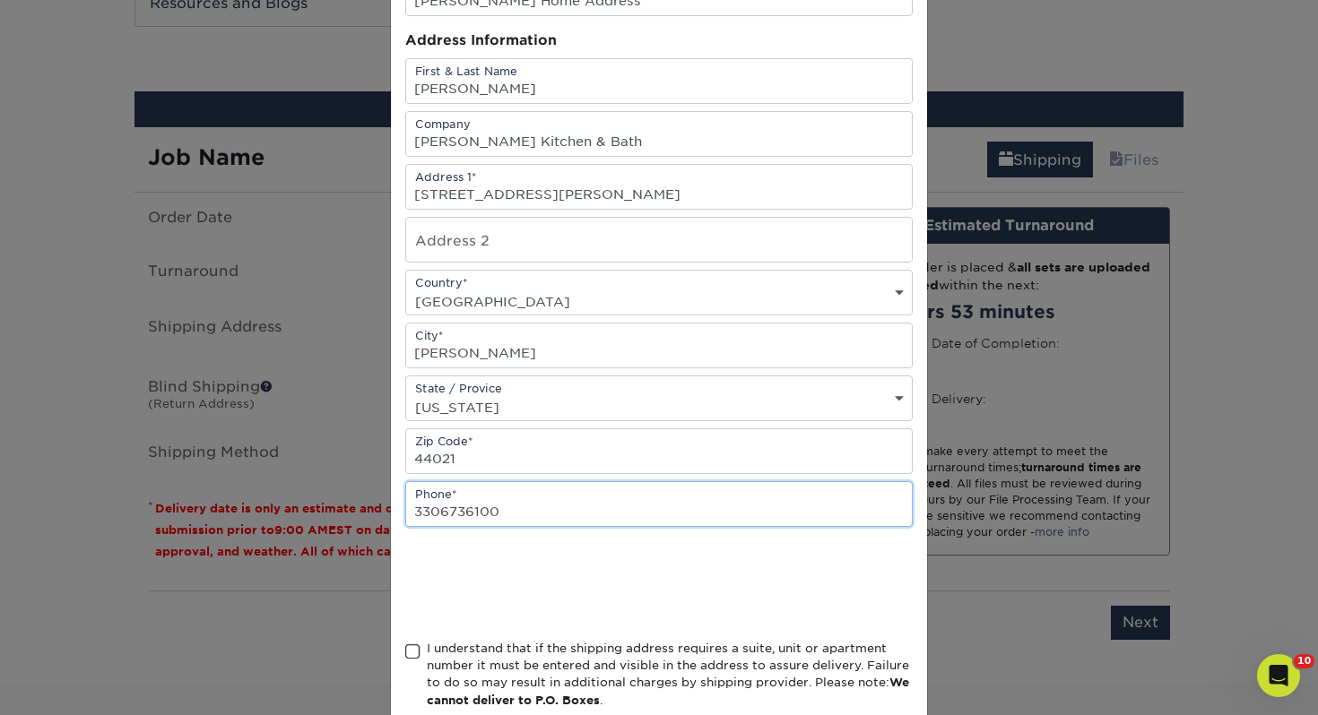
scroll to position [198, 0]
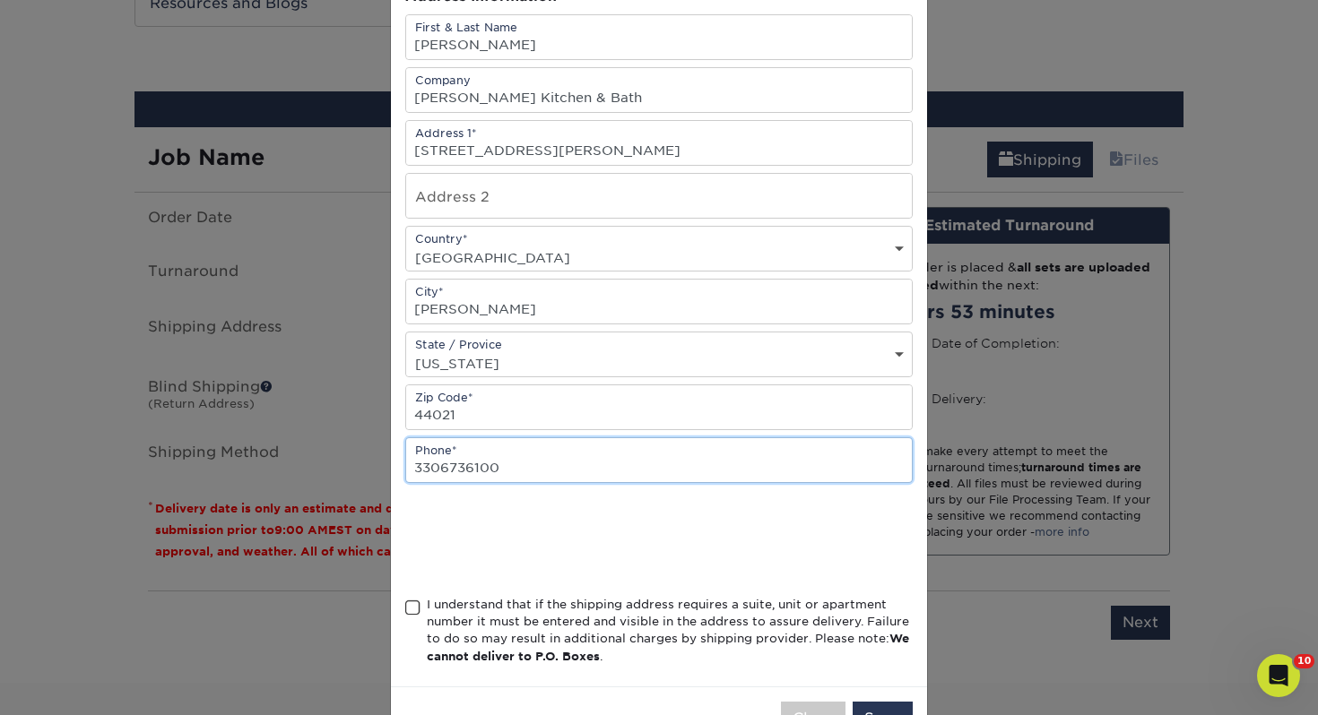
type input "3306736100"
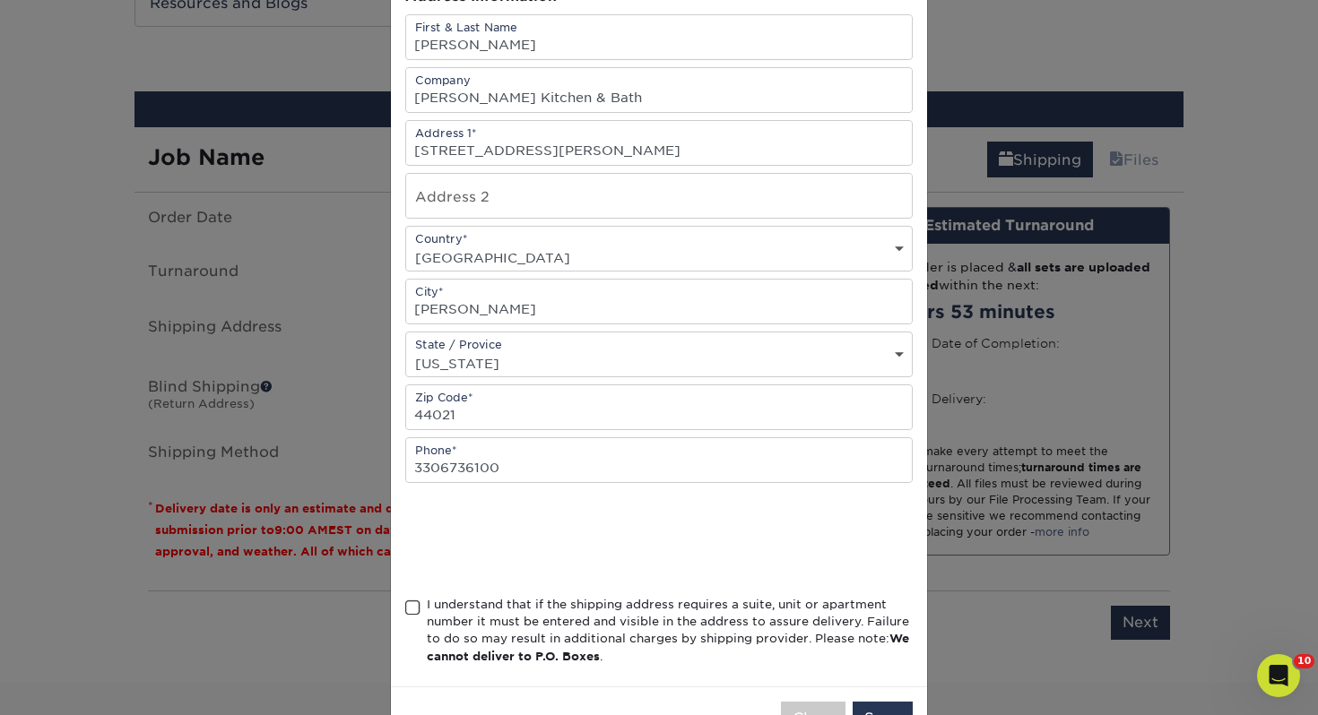
click at [413, 608] on span at bounding box center [412, 608] width 15 height 17
click at [0, 0] on input "I understand that if the shipping address requires a suite, unit or apartment n…" at bounding box center [0, 0] width 0 height 0
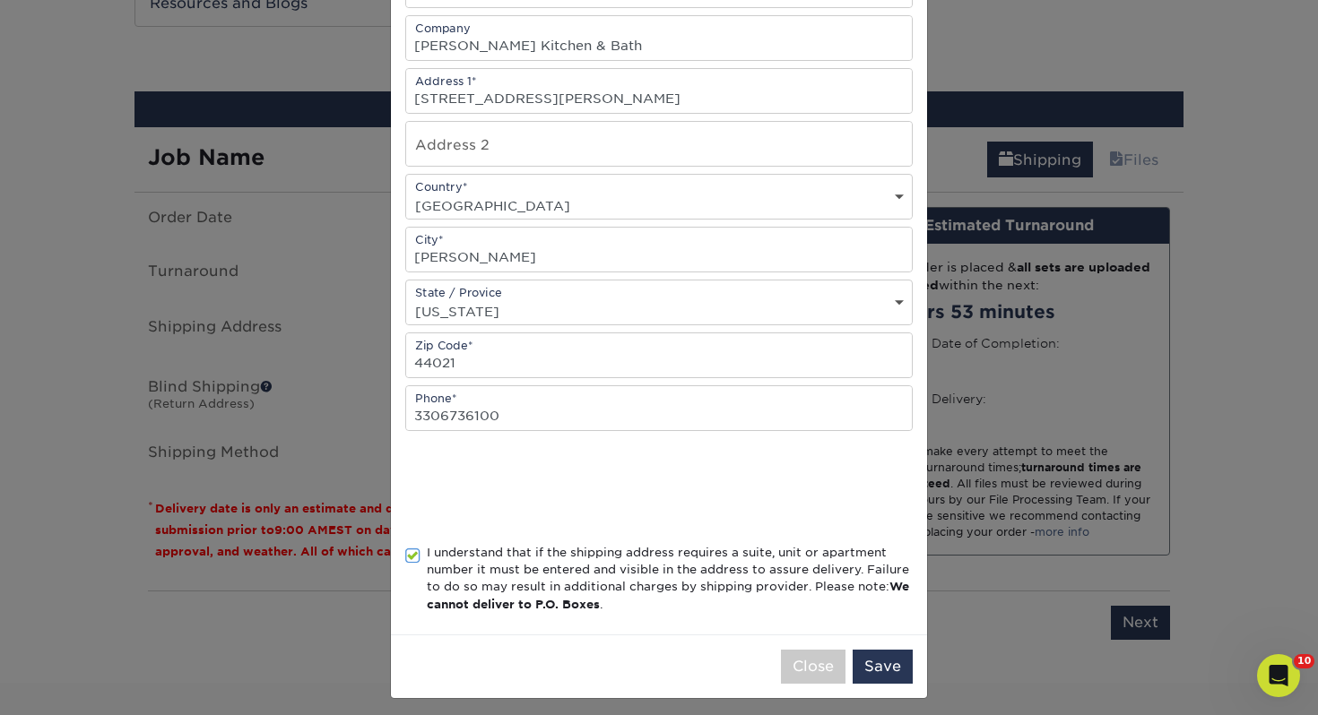
scroll to position [259, 0]
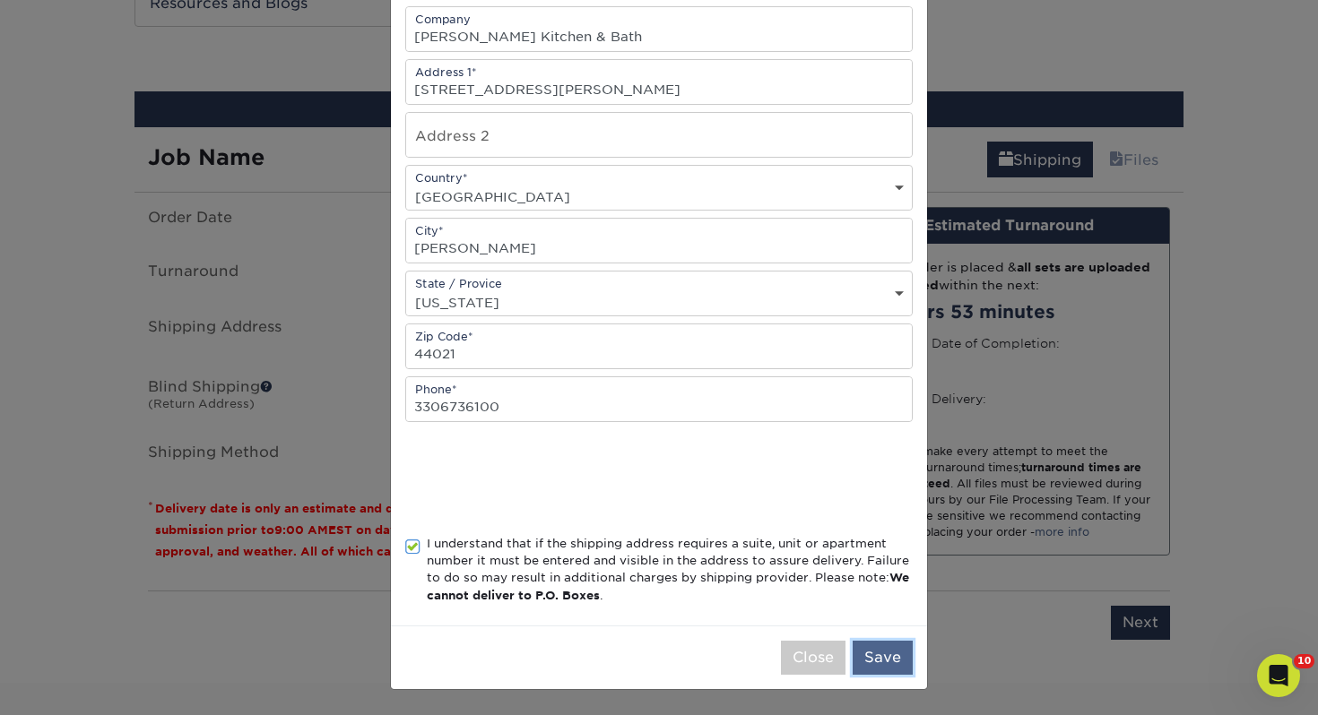
click at [887, 654] on button "Save" at bounding box center [883, 658] width 60 height 34
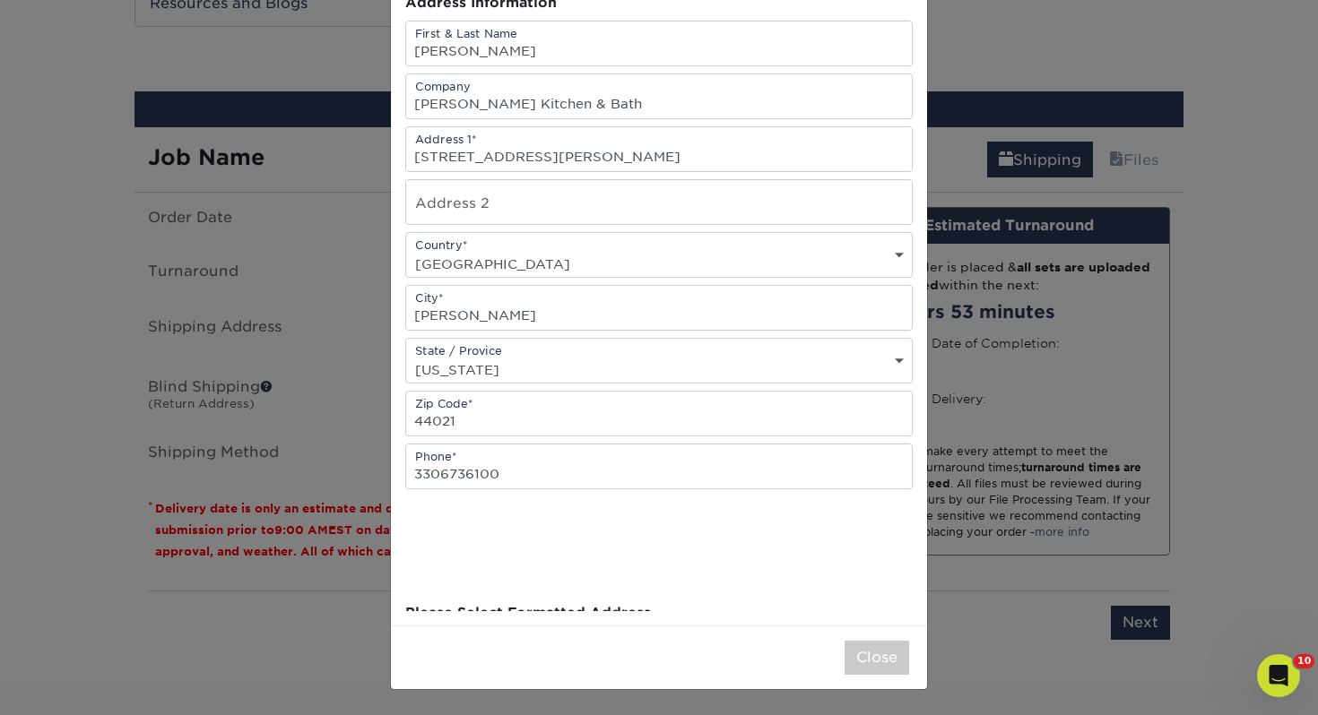
scroll to position [0, 0]
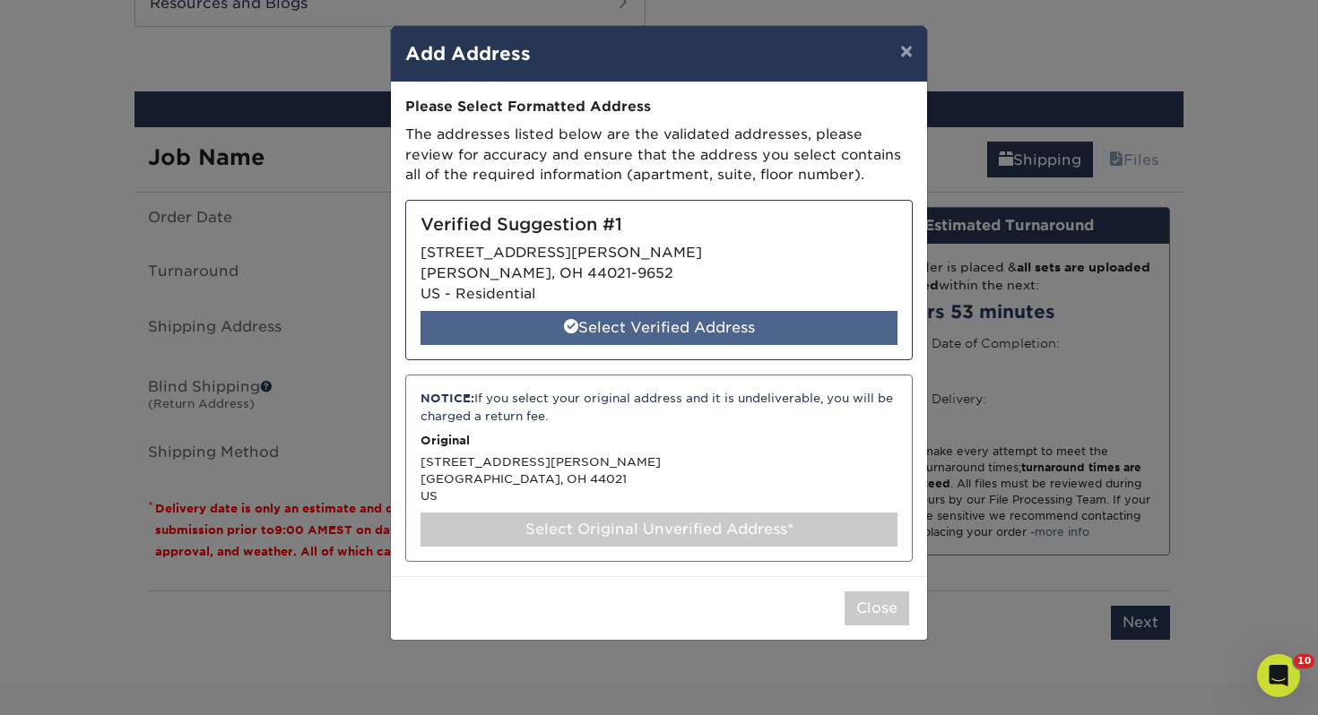
click at [636, 338] on div "Select Verified Address" at bounding box center [658, 328] width 477 height 34
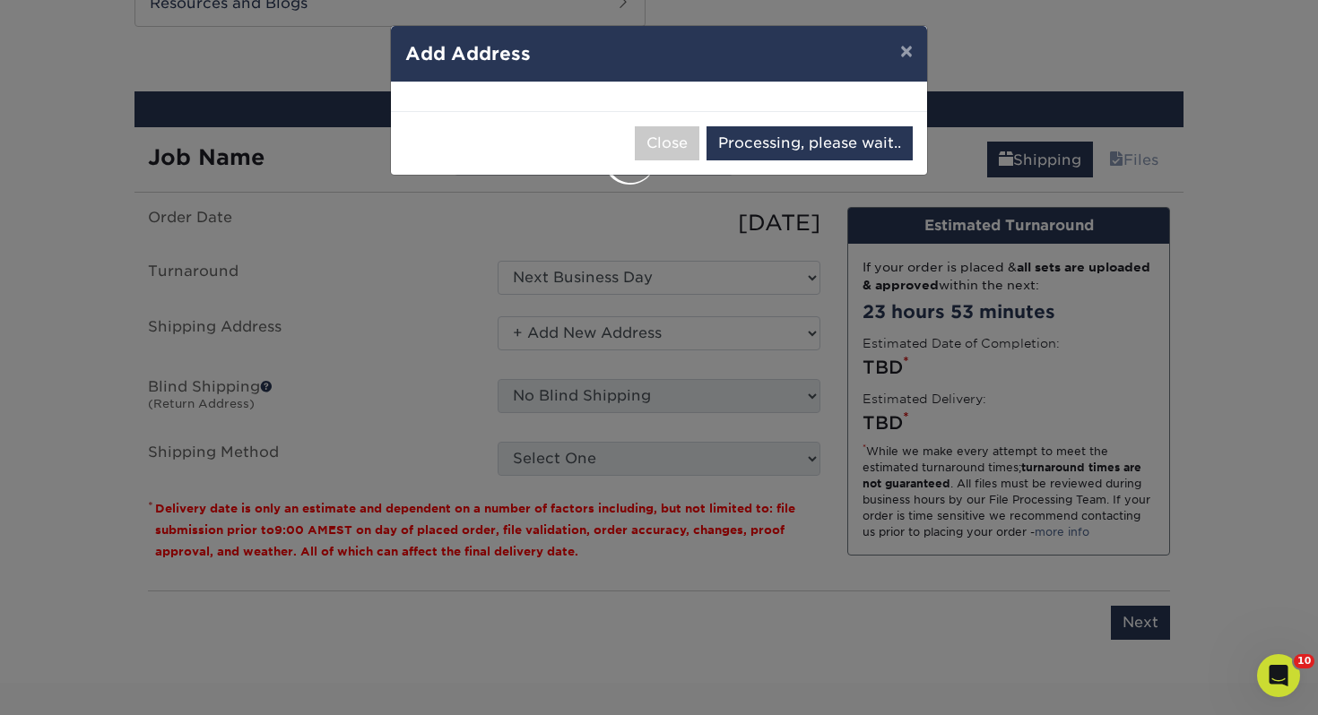
select select "286025"
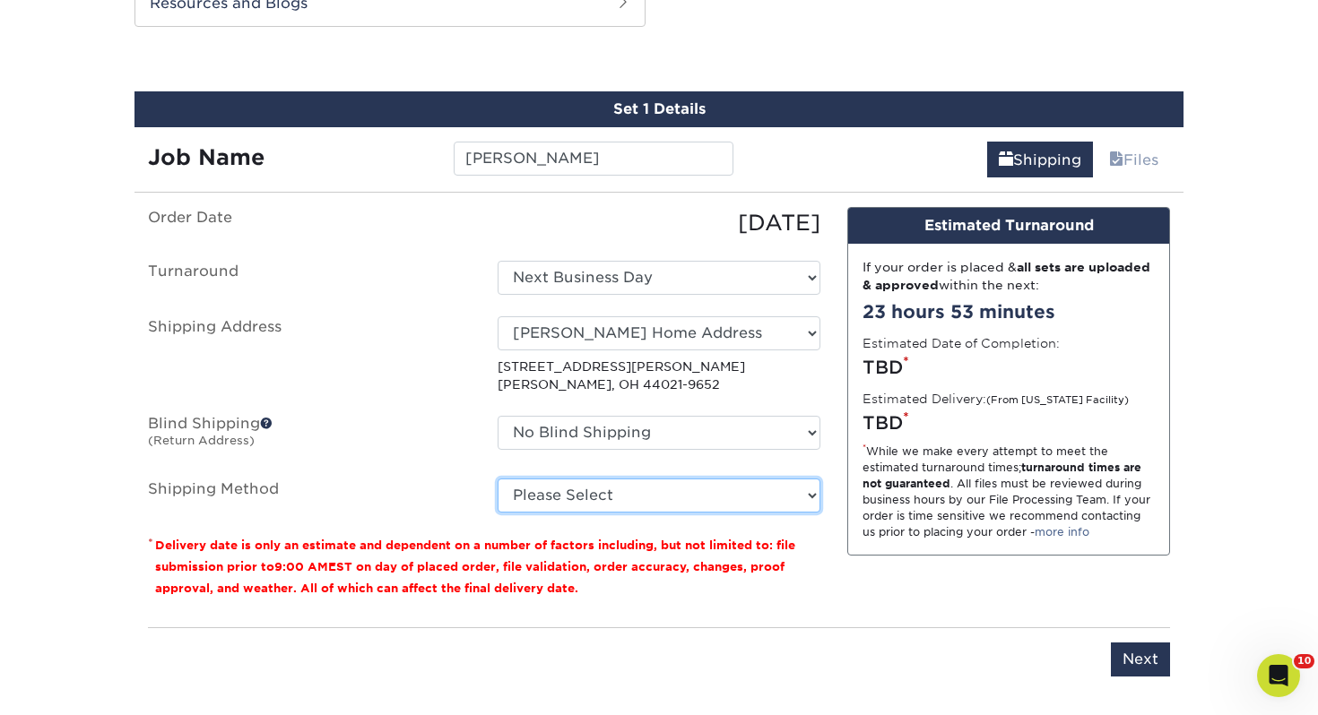
click at [593, 496] on select "Please Select Ground Shipping (+$7.84) 3 Day Shipping Service (+$24.94) 2 Day A…" at bounding box center [659, 496] width 323 height 34
select select "03"
click at [498, 479] on select "Please Select Ground Shipping (+$7.84) 3 Day Shipping Service (+$24.94) 2 Day A…" at bounding box center [659, 496] width 323 height 34
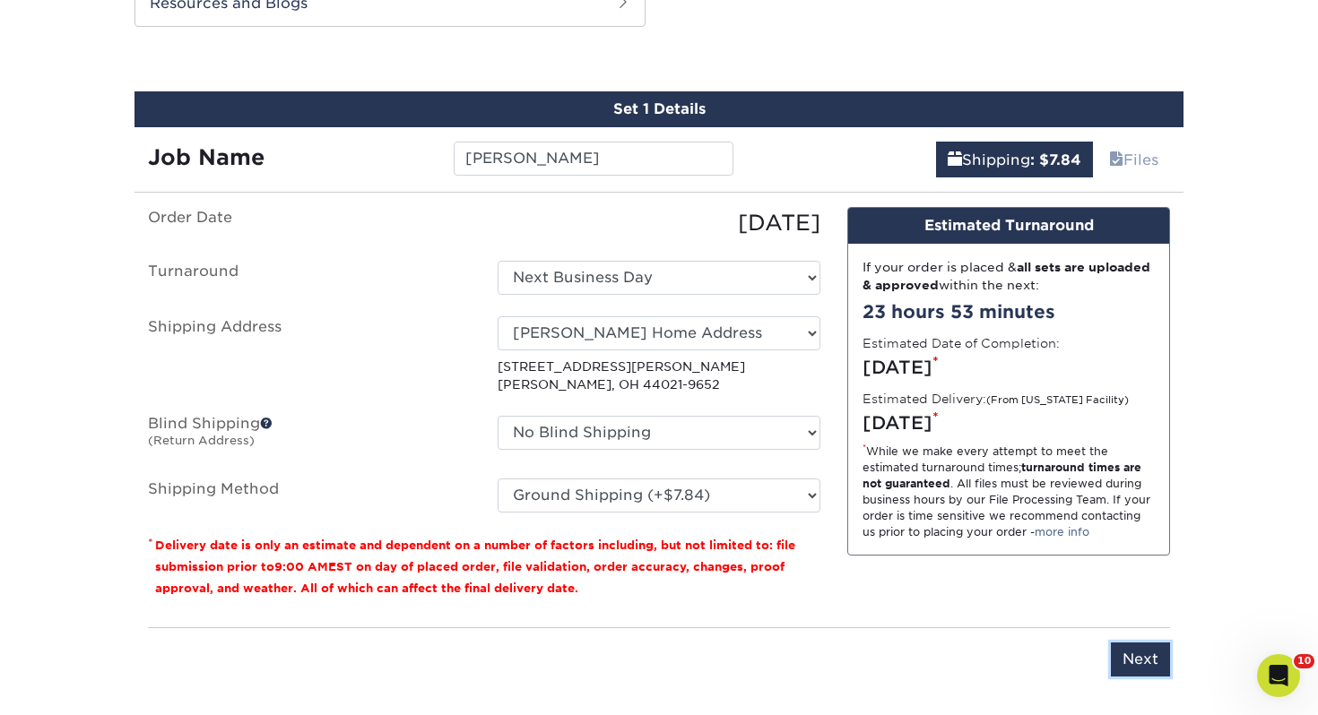
click at [1141, 663] on input "Next" at bounding box center [1140, 660] width 59 height 34
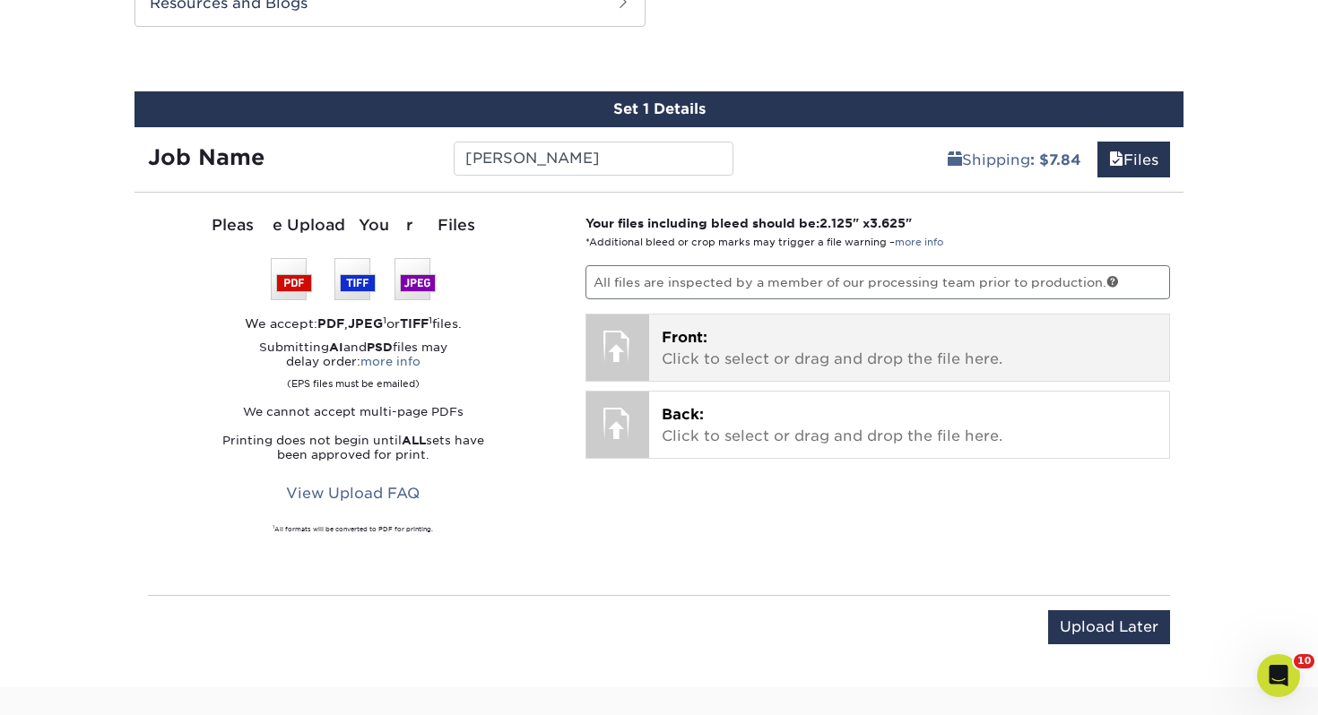
click at [815, 356] on p "Front: Click to select or drag and drop the file here." at bounding box center [910, 348] width 496 height 43
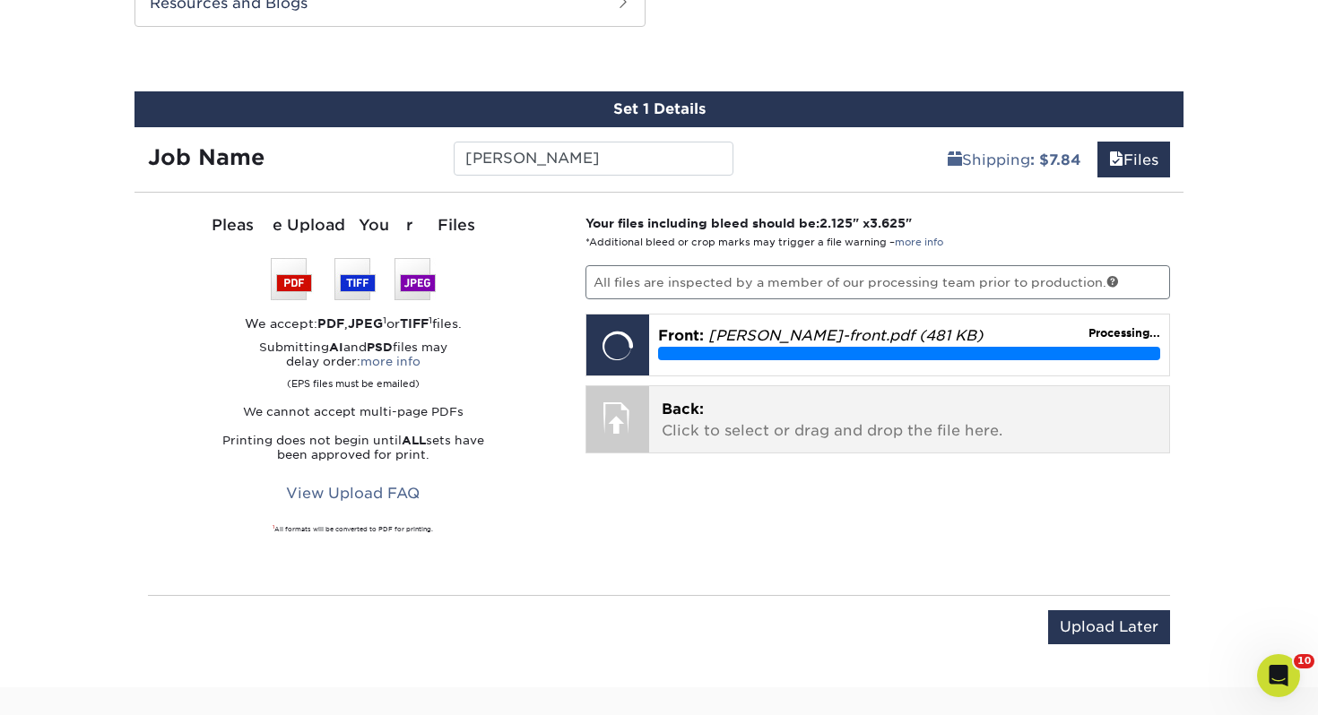
click at [741, 432] on p "Back: Click to select or drag and drop the file here." at bounding box center [910, 420] width 496 height 43
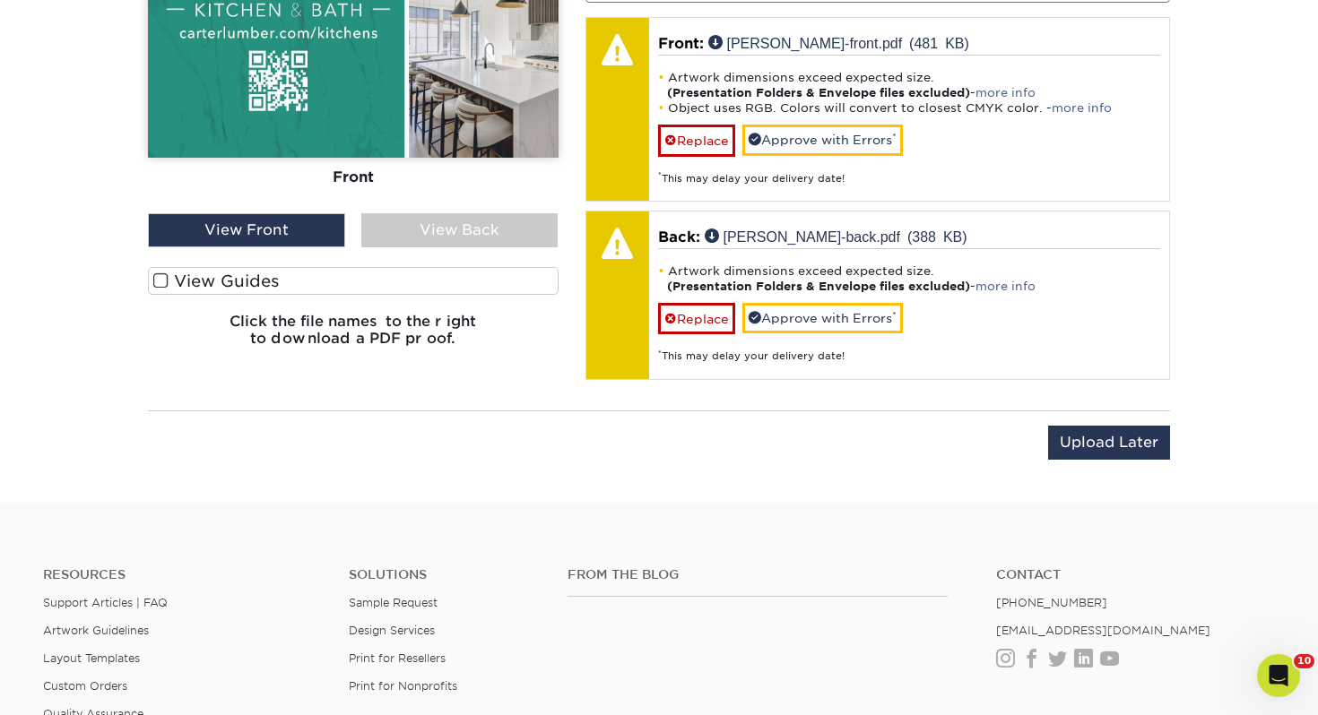
scroll to position [1052, 0]
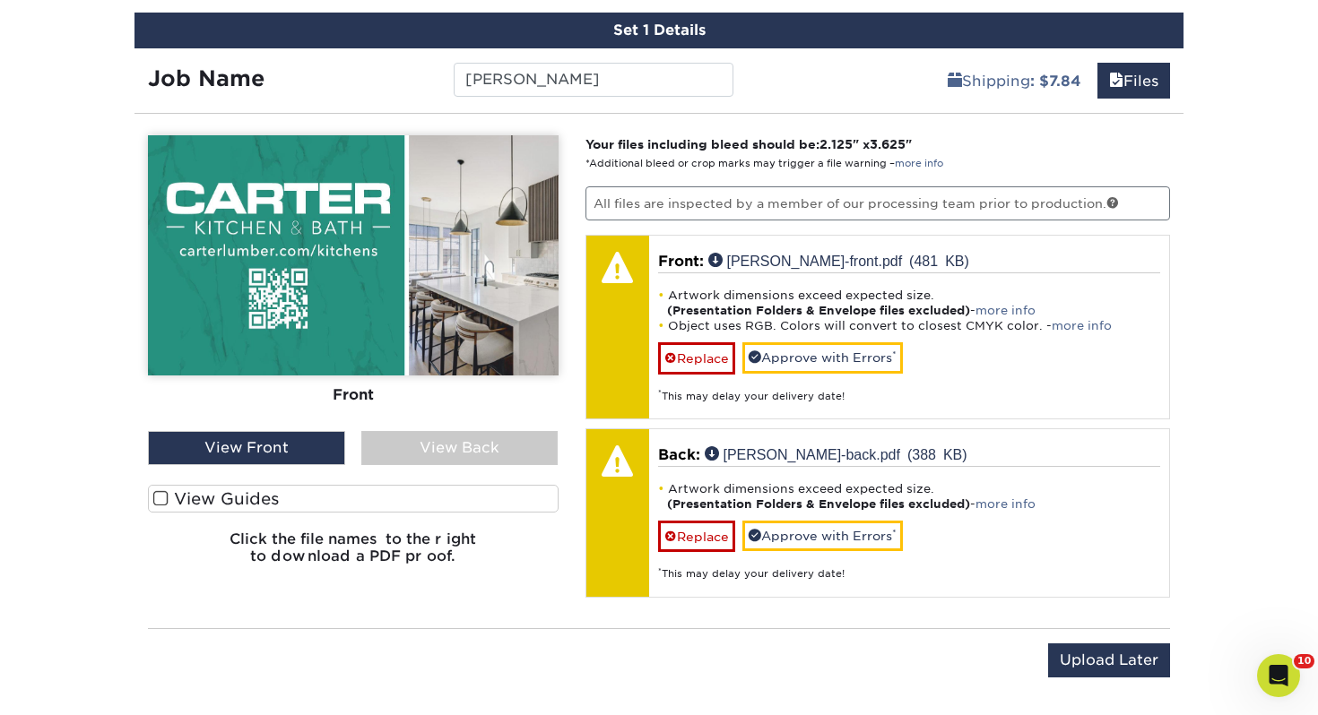
click at [479, 501] on label "View Guides" at bounding box center [353, 499] width 411 height 28
click at [0, 0] on input "View Guides" at bounding box center [0, 0] width 0 height 0
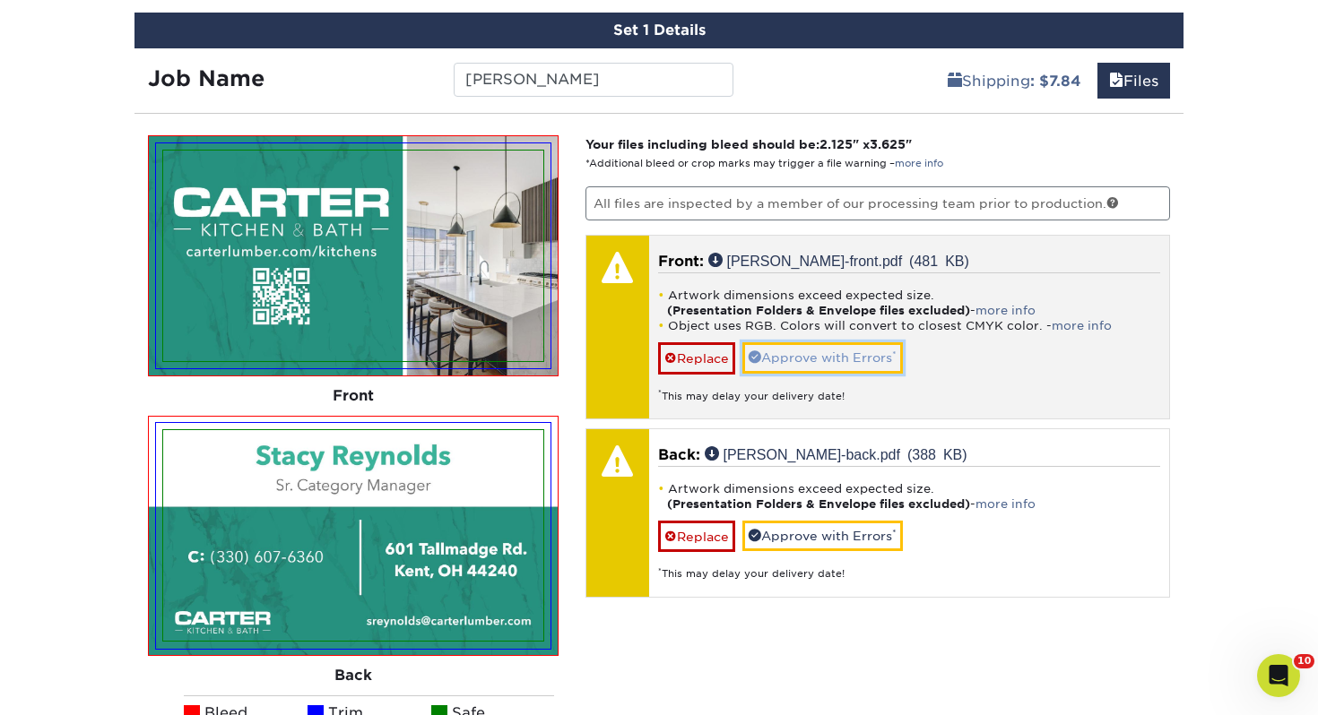
click at [836, 359] on link "Approve with Errors *" at bounding box center [822, 357] width 160 height 30
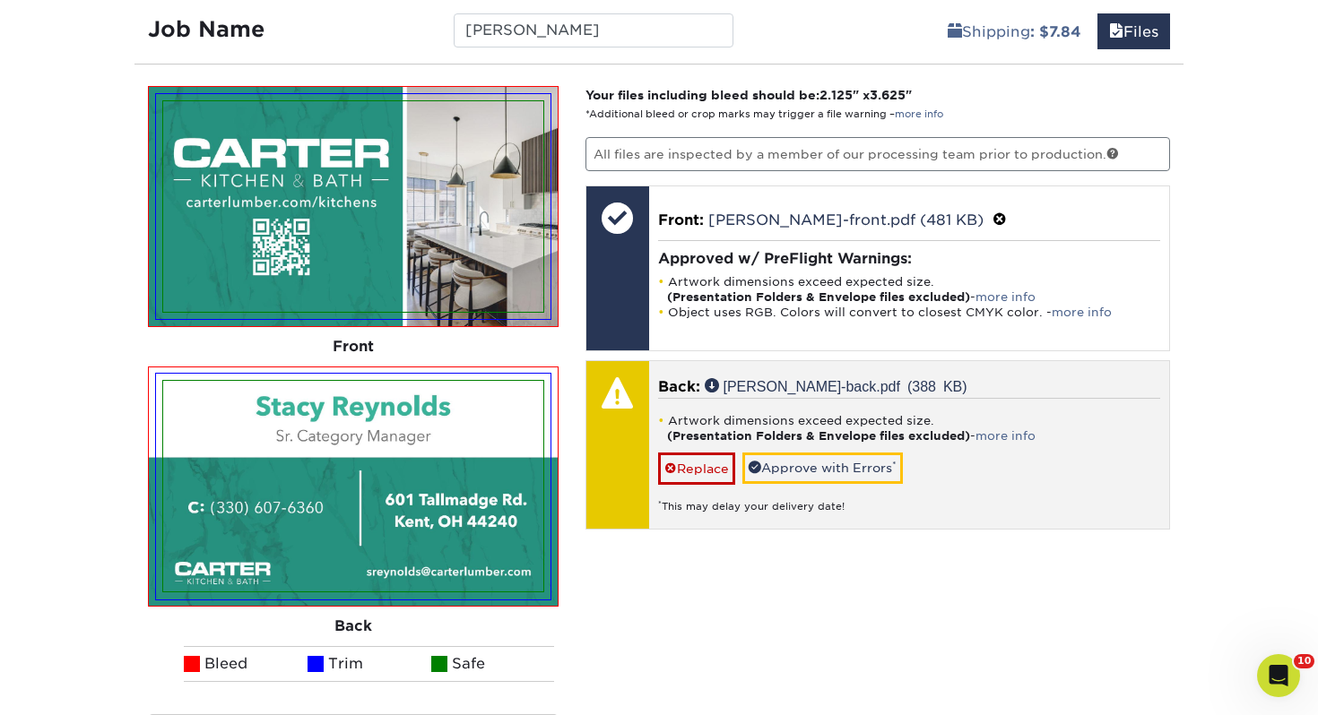
scroll to position [1147, 0]
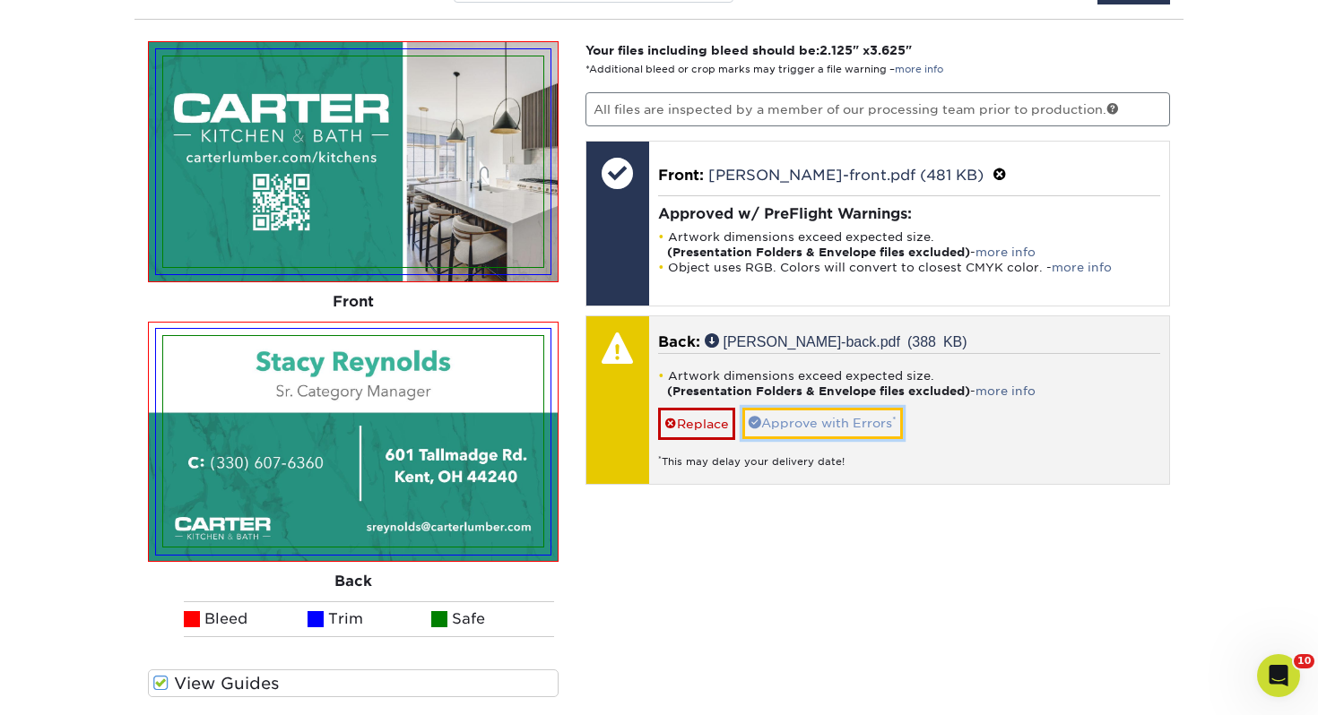
click at [835, 419] on link "Approve with Errors *" at bounding box center [822, 423] width 160 height 30
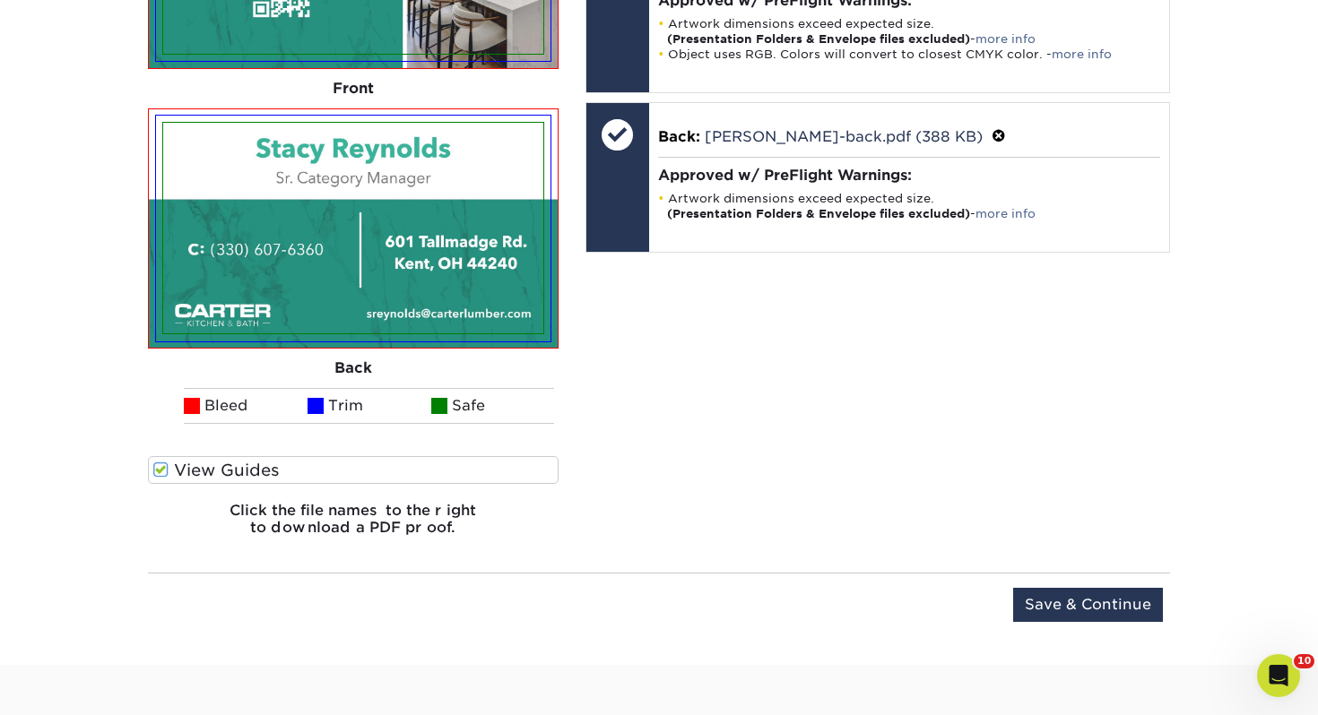
scroll to position [1415, 0]
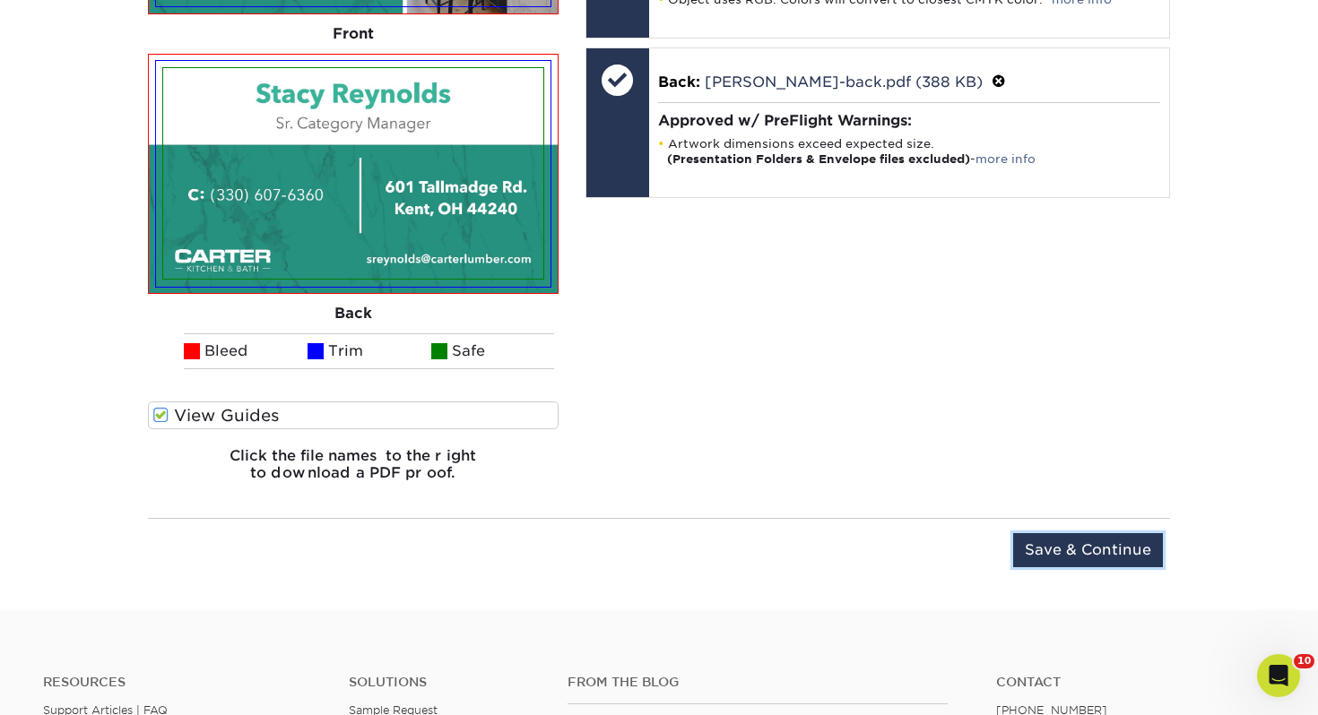
click at [1094, 554] on input "Save & Continue" at bounding box center [1088, 550] width 150 height 34
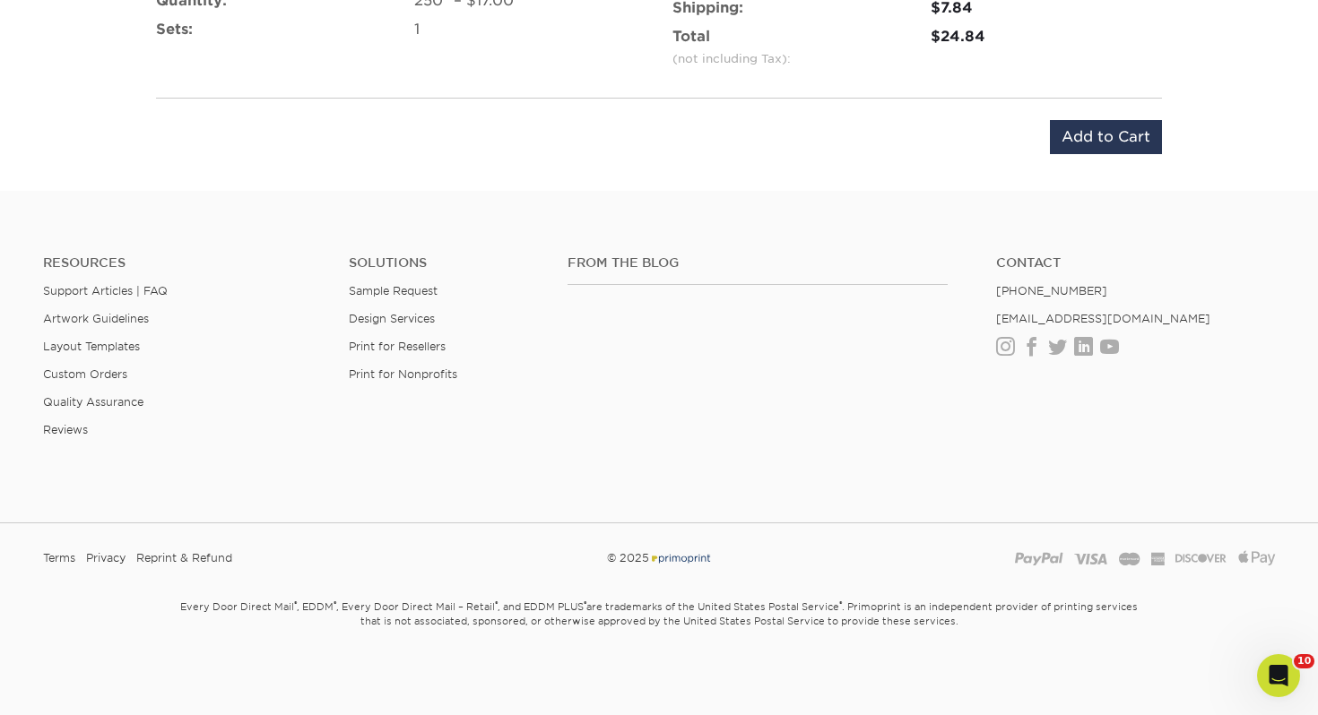
scroll to position [1303, 0]
click at [1104, 132] on input "Add to Cart" at bounding box center [1106, 132] width 112 height 34
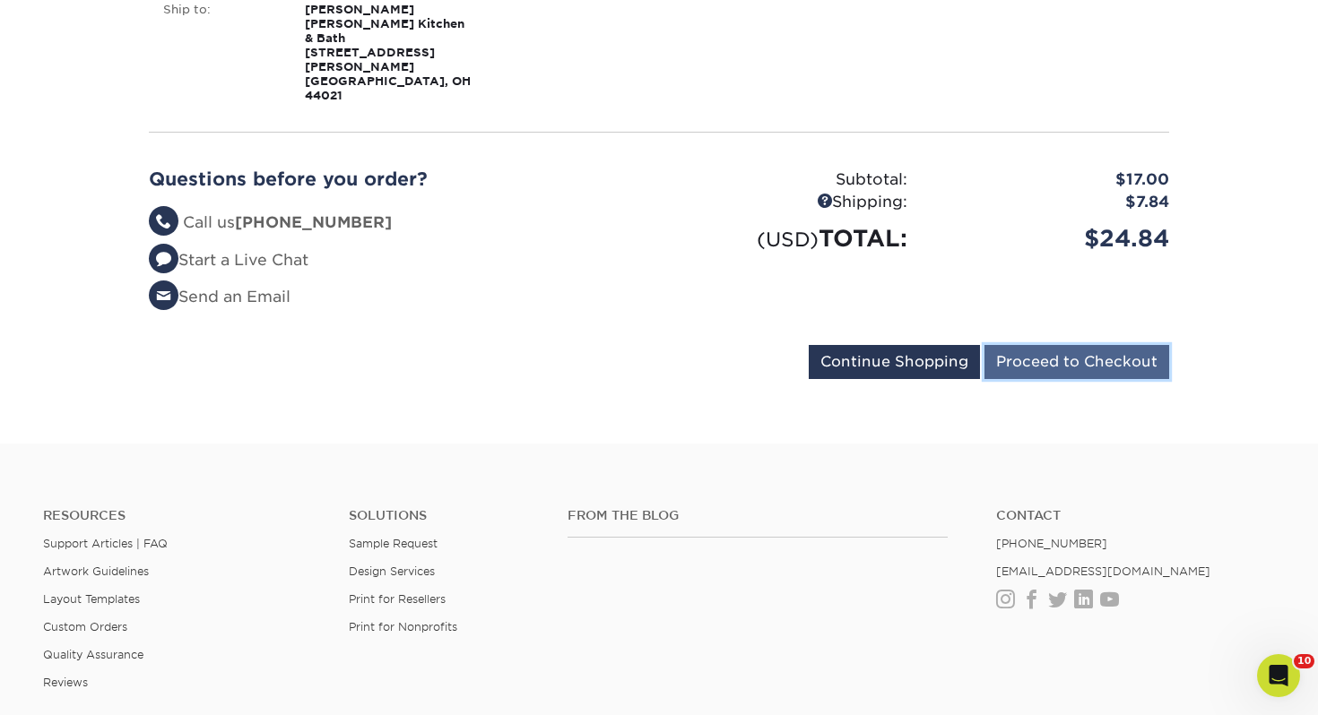
click at [1063, 345] on input "Proceed to Checkout" at bounding box center [1076, 362] width 185 height 34
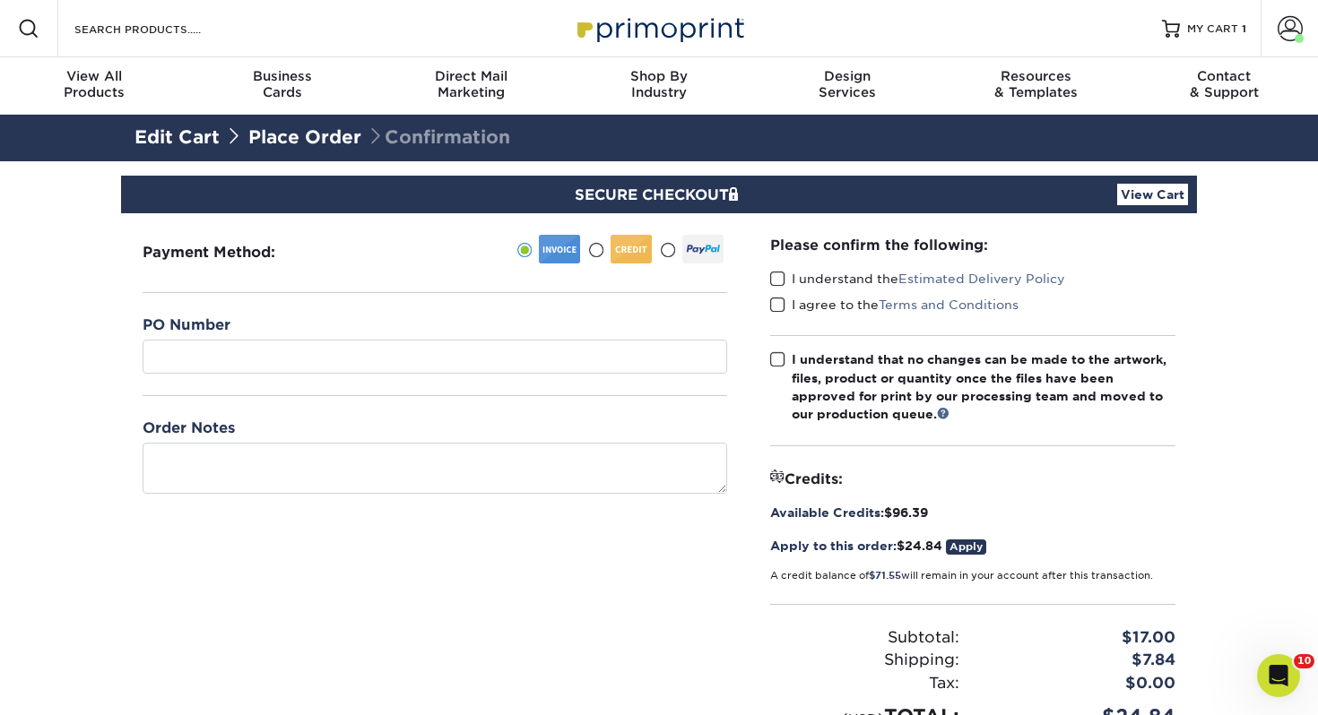
drag, startPoint x: 246, startPoint y: 335, endPoint x: 240, endPoint y: 353, distance: 18.7
click at [246, 335] on div "PO Number" at bounding box center [435, 344] width 585 height 59
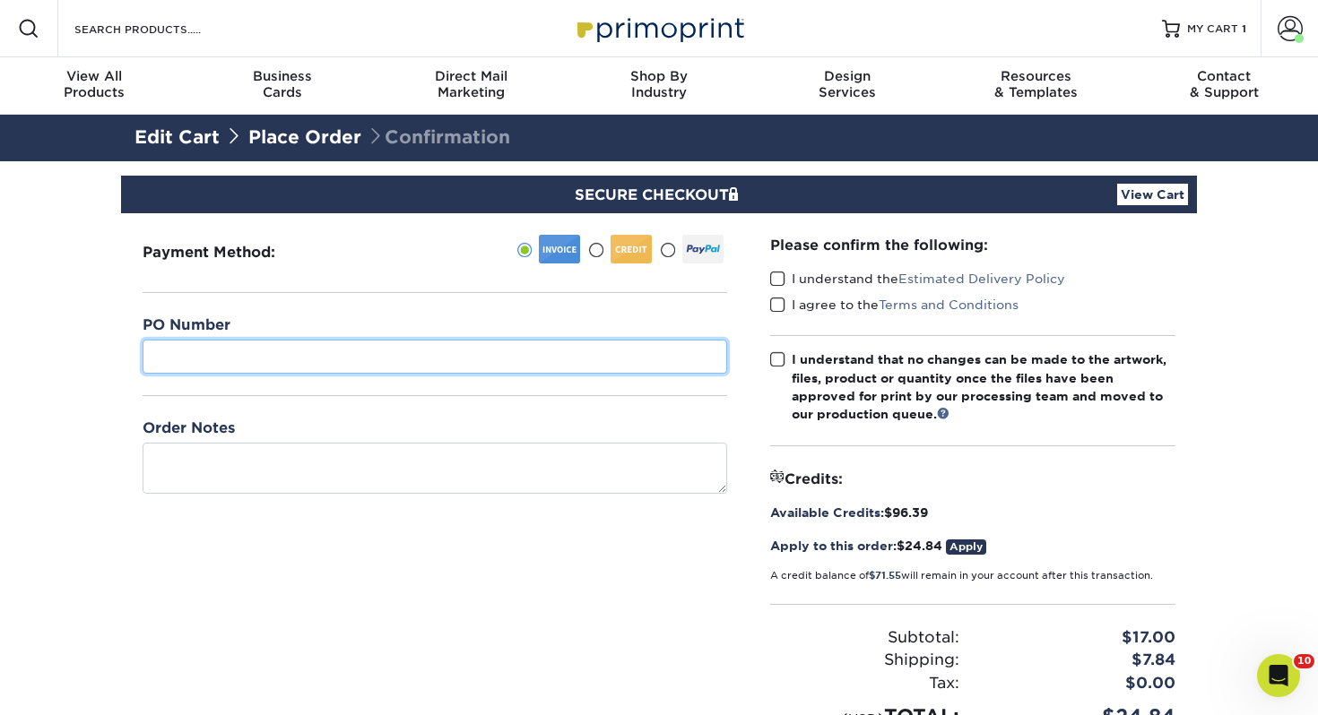
click at [239, 354] on input "text" at bounding box center [435, 357] width 585 height 34
type input "K&B Dept."
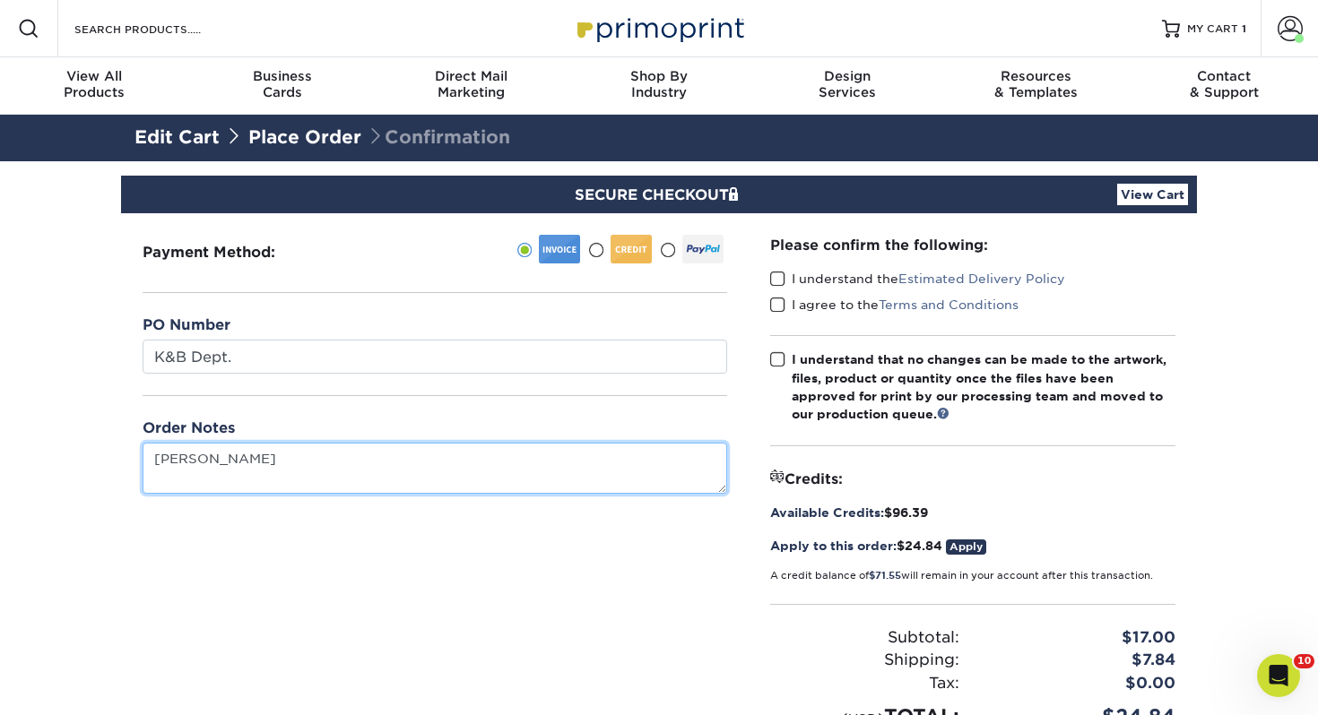
type textarea "[PERSON_NAME]"
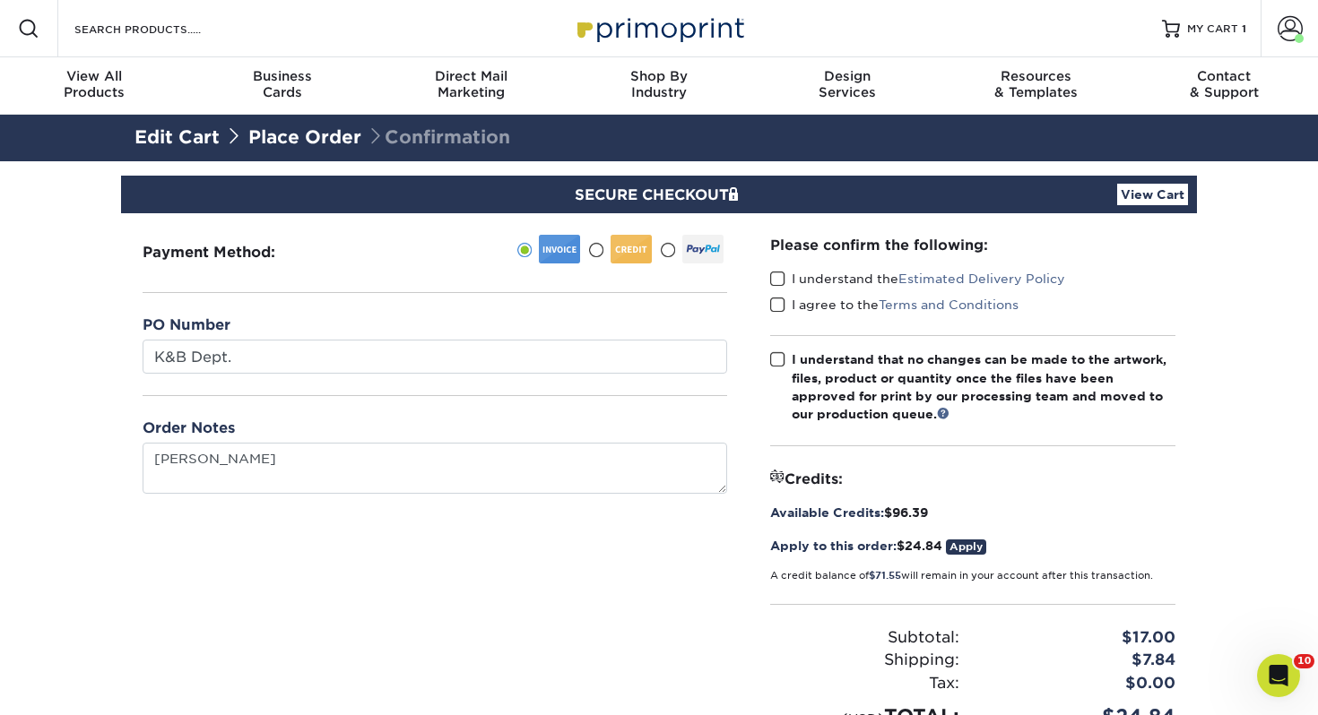
click at [771, 281] on span at bounding box center [777, 279] width 15 height 17
click at [0, 0] on input "I understand the Estimated Delivery Policy" at bounding box center [0, 0] width 0 height 0
drag, startPoint x: 773, startPoint y: 297, endPoint x: 775, endPoint y: 342, distance: 44.9
click at [772, 300] on span at bounding box center [777, 305] width 15 height 17
click at [0, 0] on input "I agree to the Terms and Conditions" at bounding box center [0, 0] width 0 height 0
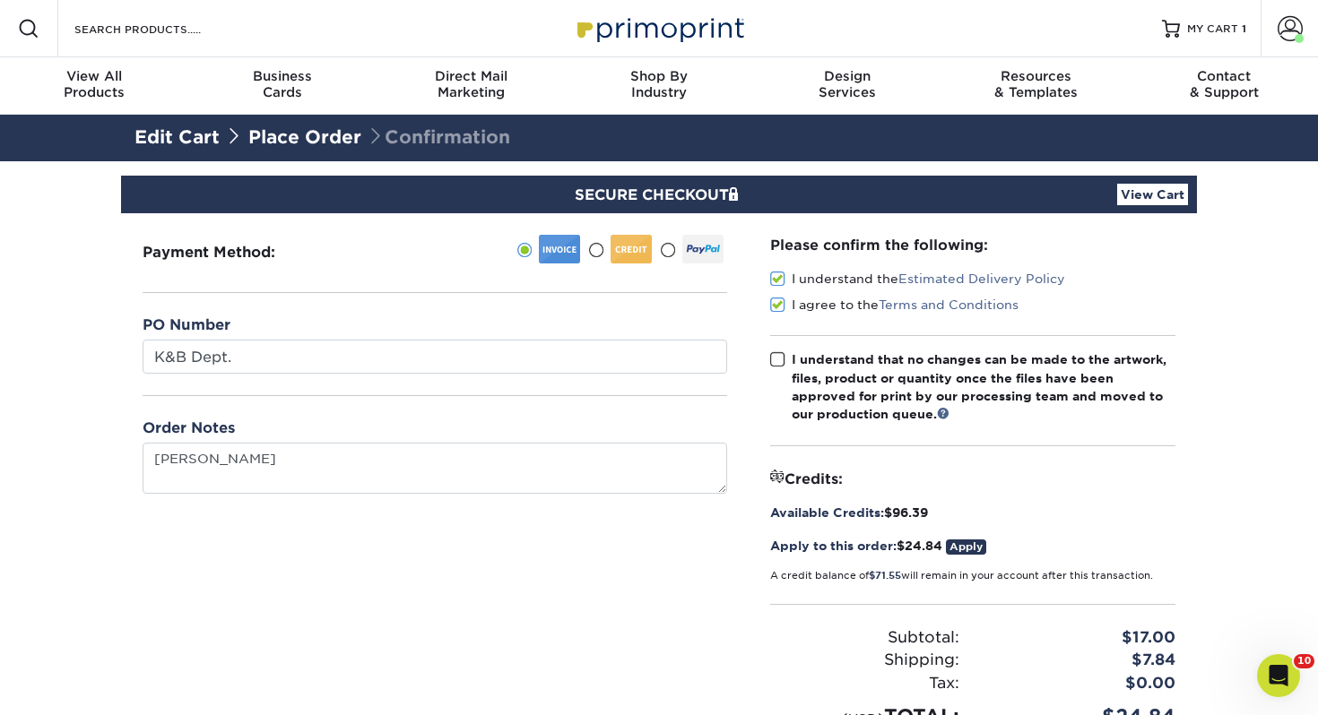
click at [775, 347] on div "Please confirm the following: I understand the Estimated Delivery Policy I agre…" at bounding box center [972, 483] width 405 height 497
click at [775, 355] on span at bounding box center [777, 359] width 15 height 17
click at [0, 0] on input "I understand that no changes can be made to the artwork, files, product or quan…" at bounding box center [0, 0] width 0 height 0
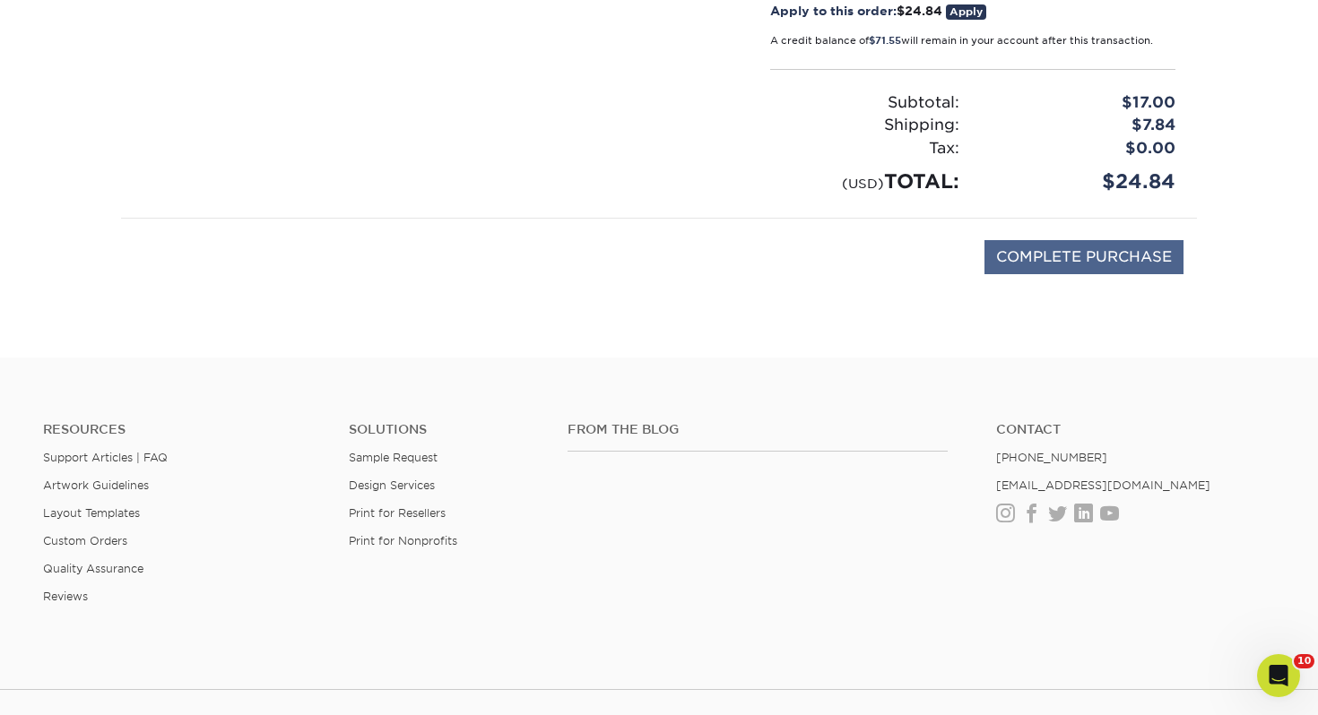
scroll to position [536, 0]
click at [1036, 251] on input "COMPLETE PURCHASE" at bounding box center [1083, 256] width 199 height 34
type input "PROCESSING, PLEASE WAIT..."
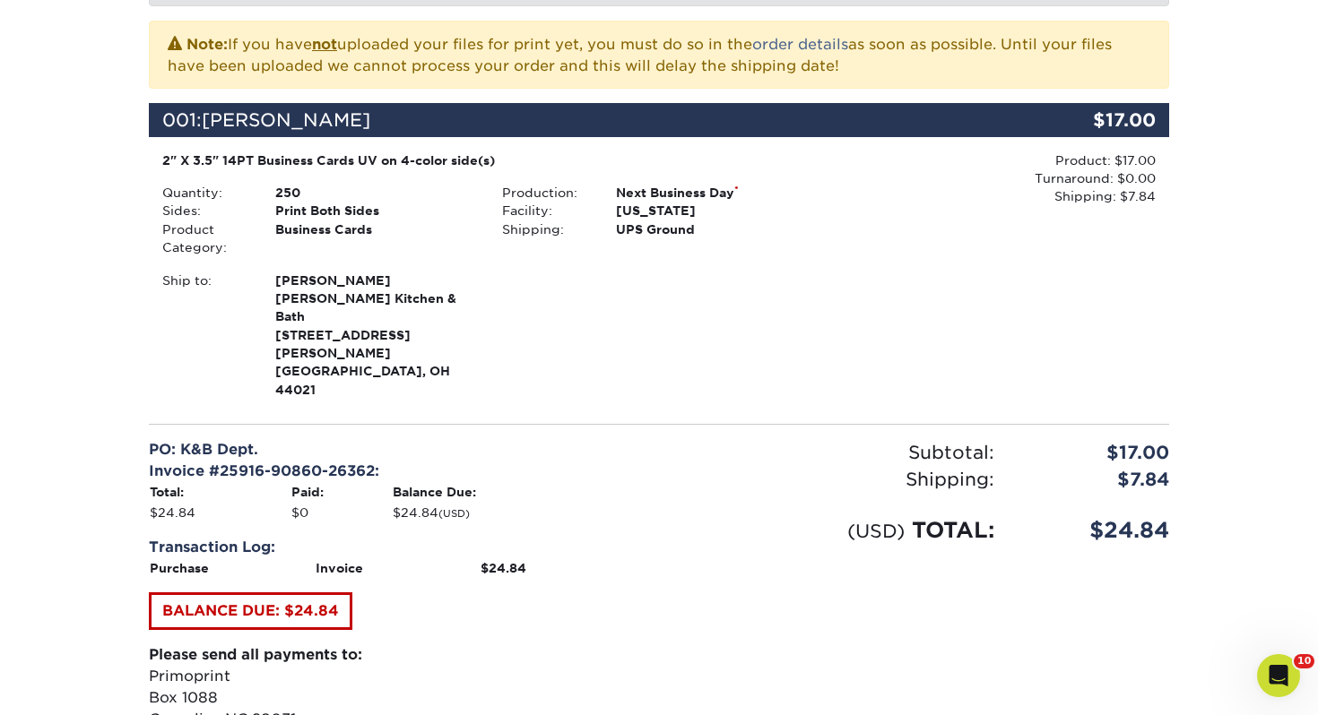
scroll to position [819, 0]
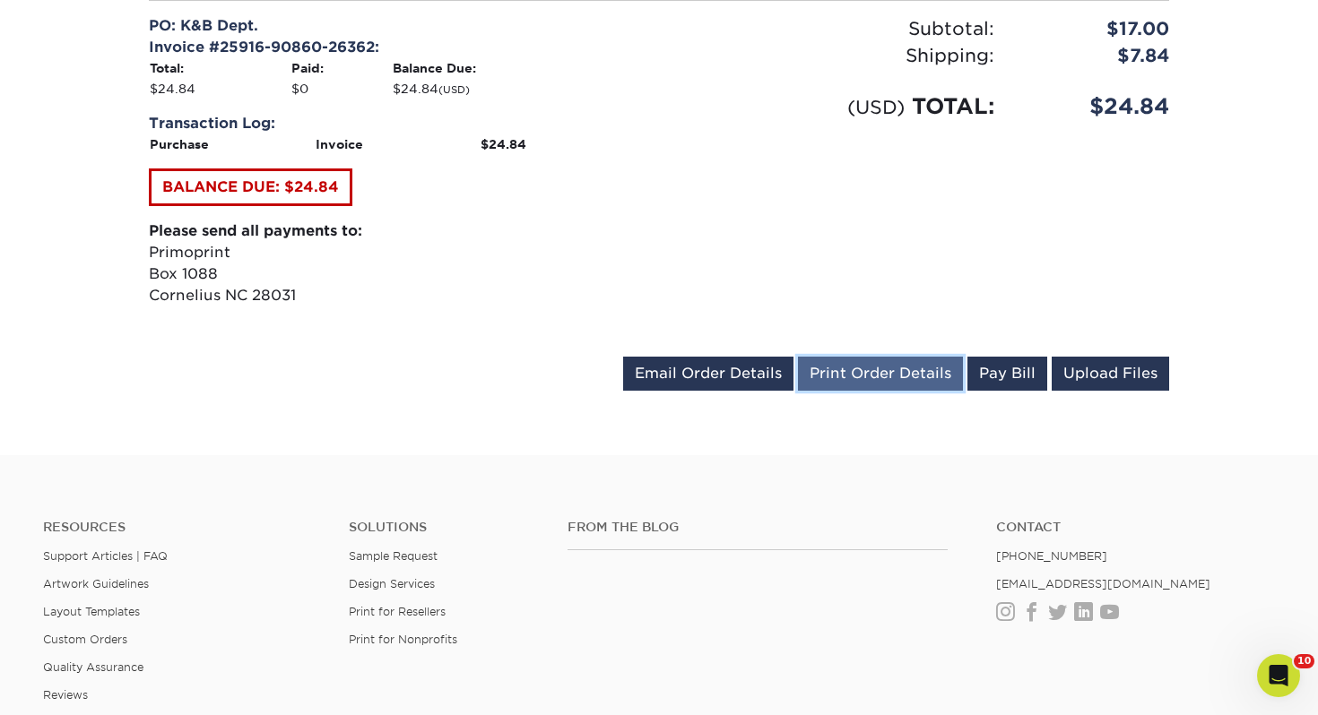
click at [892, 357] on link "Print Order Details" at bounding box center [880, 374] width 165 height 34
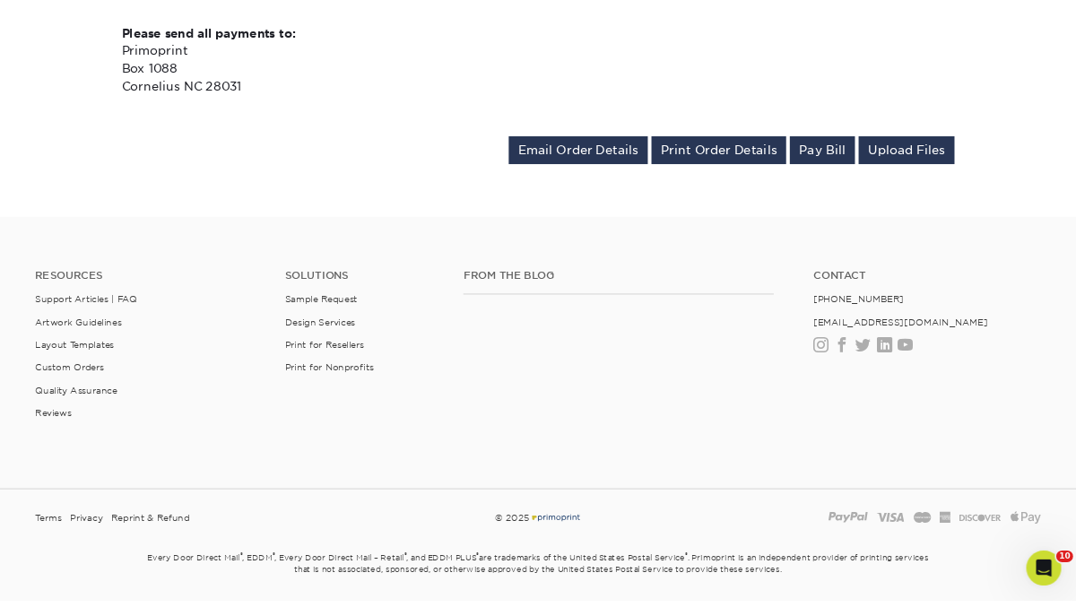
scroll to position [1028, 0]
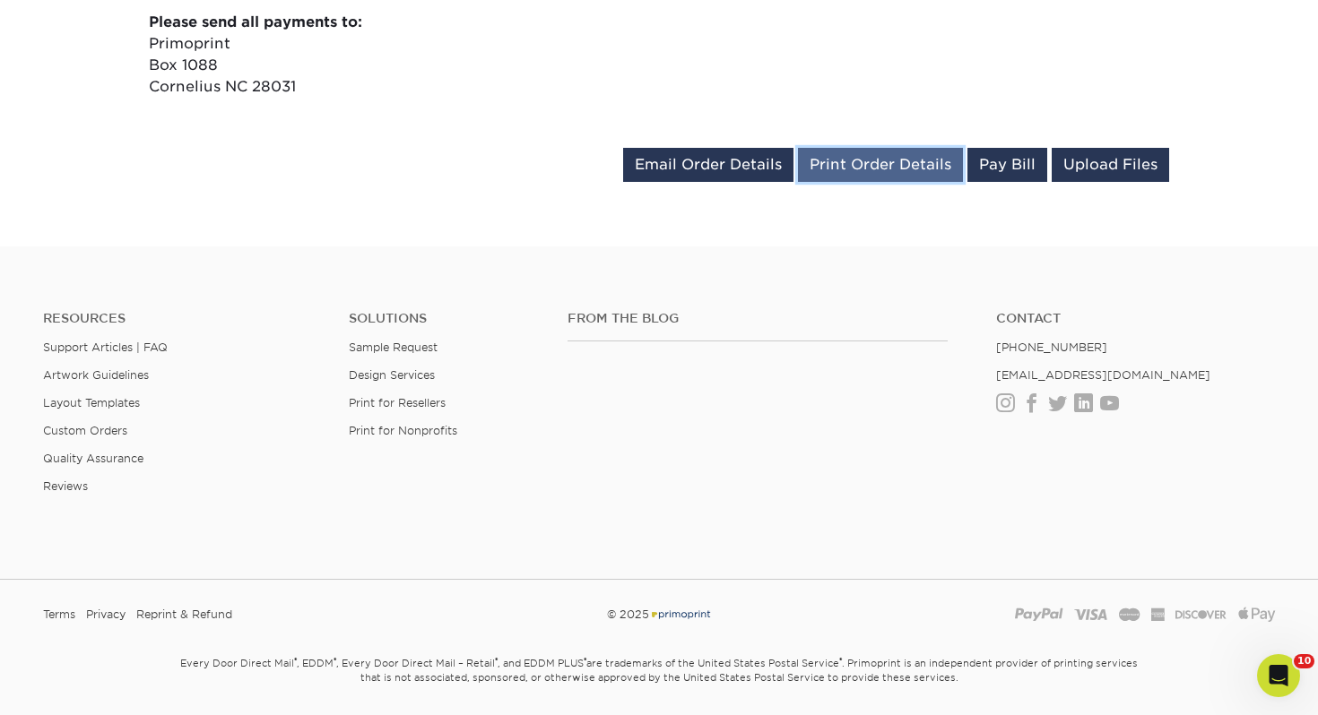
click at [903, 148] on link "Print Order Details" at bounding box center [880, 165] width 165 height 34
